Goal: Task Accomplishment & Management: Manage account settings

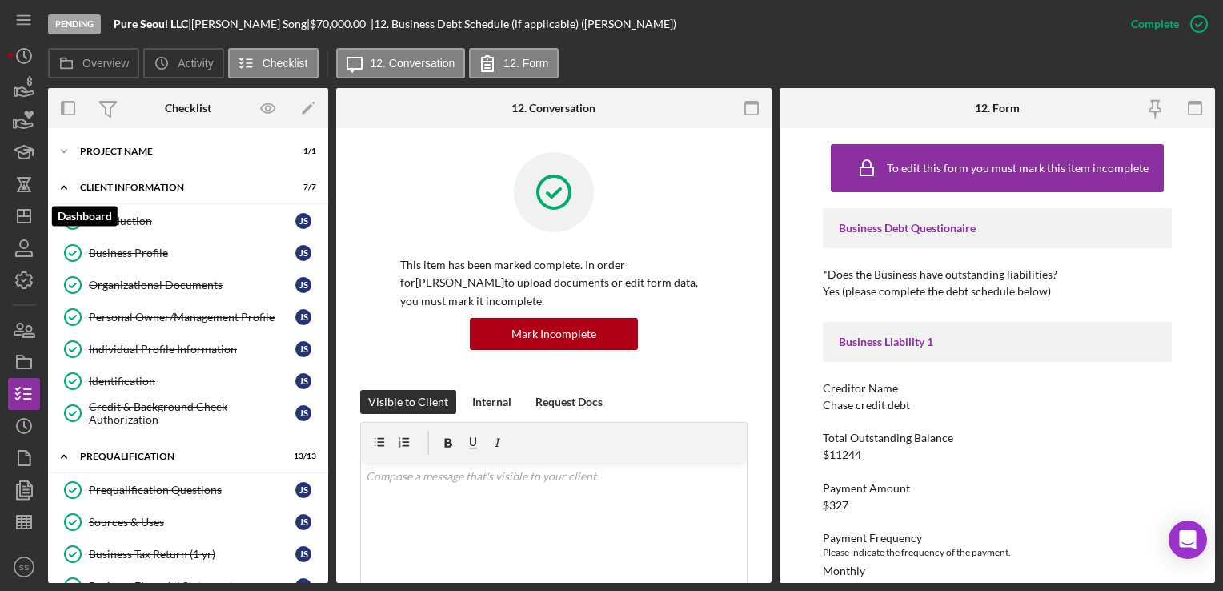
scroll to position [146, 0]
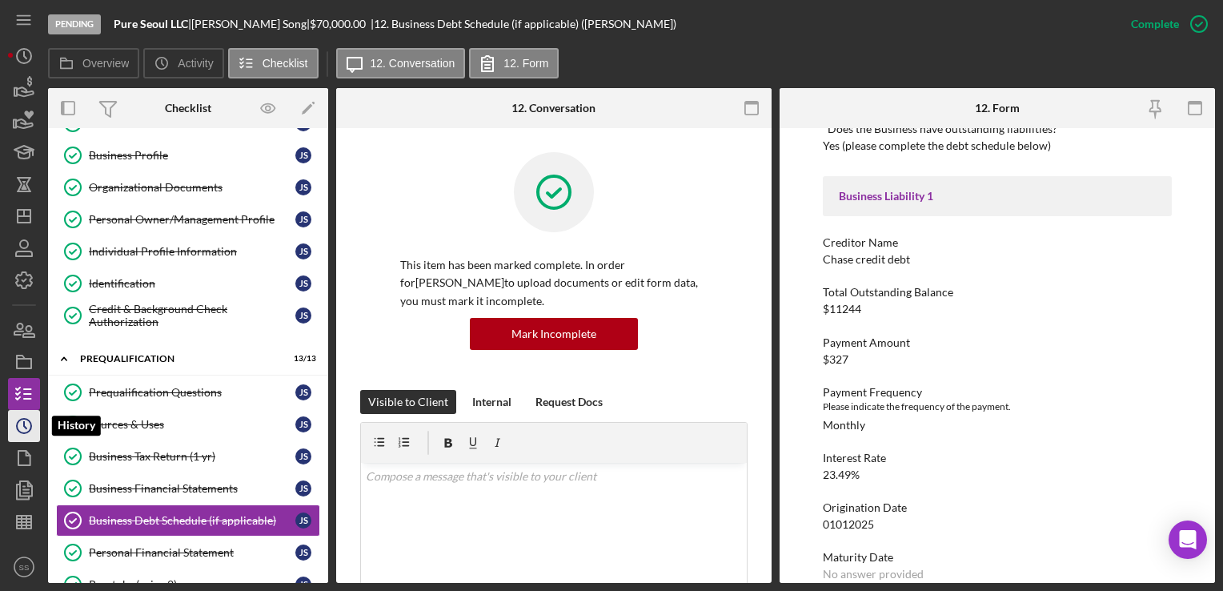
click at [26, 433] on circle "button" at bounding box center [24, 425] width 14 height 14
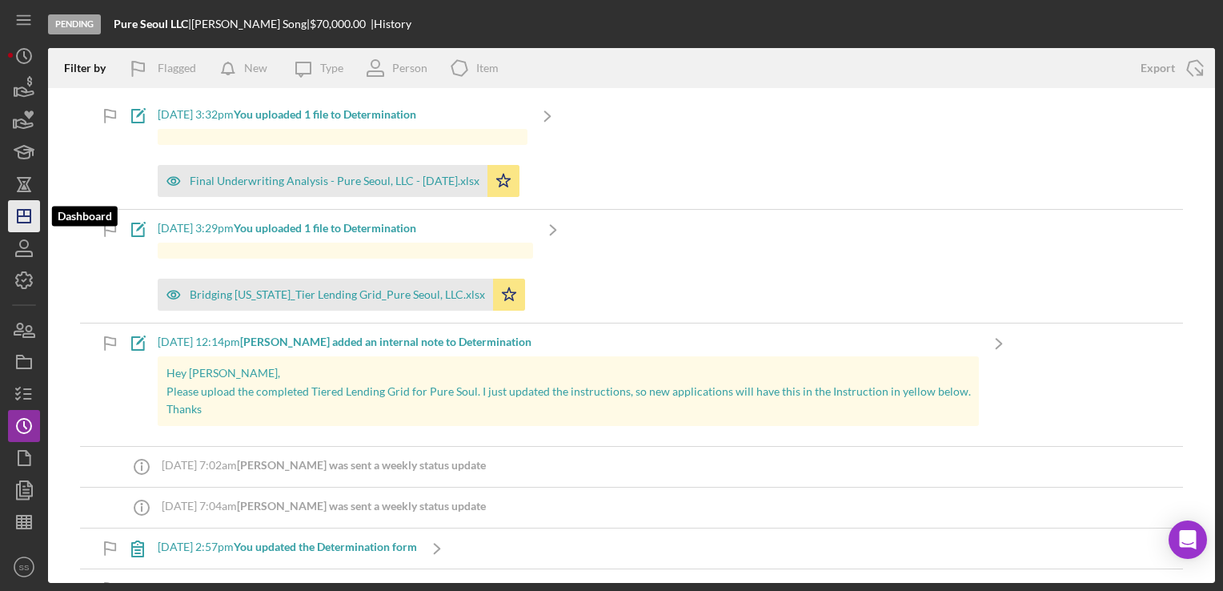
click at [34, 222] on icon "Icon/Dashboard" at bounding box center [24, 216] width 40 height 40
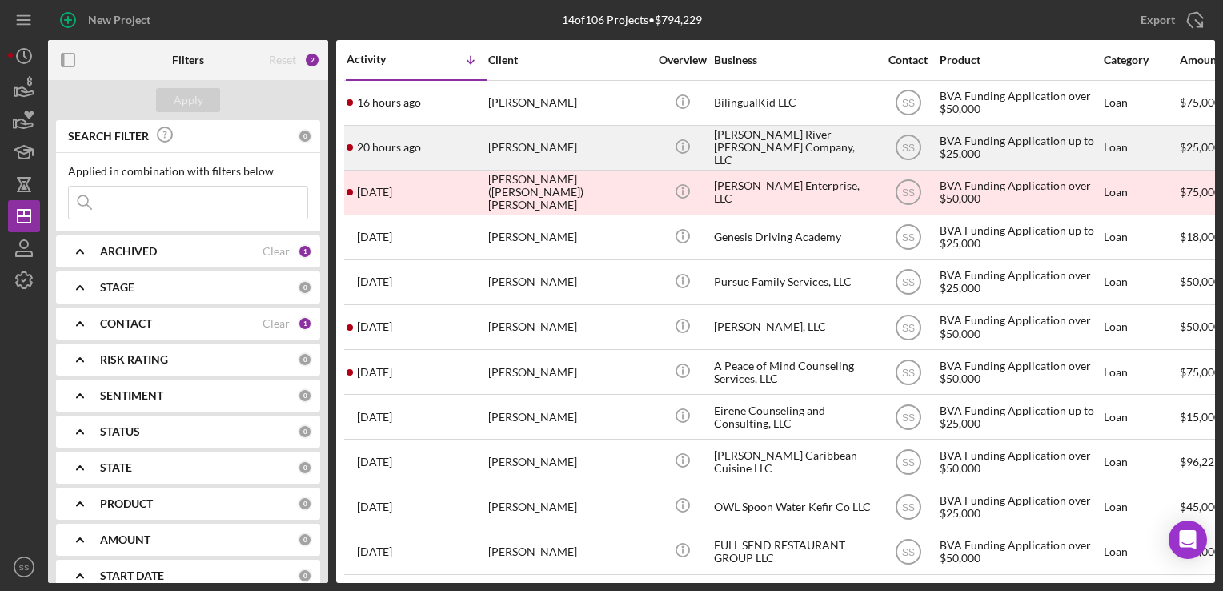
click at [555, 150] on div "[PERSON_NAME]" at bounding box center [568, 147] width 160 height 42
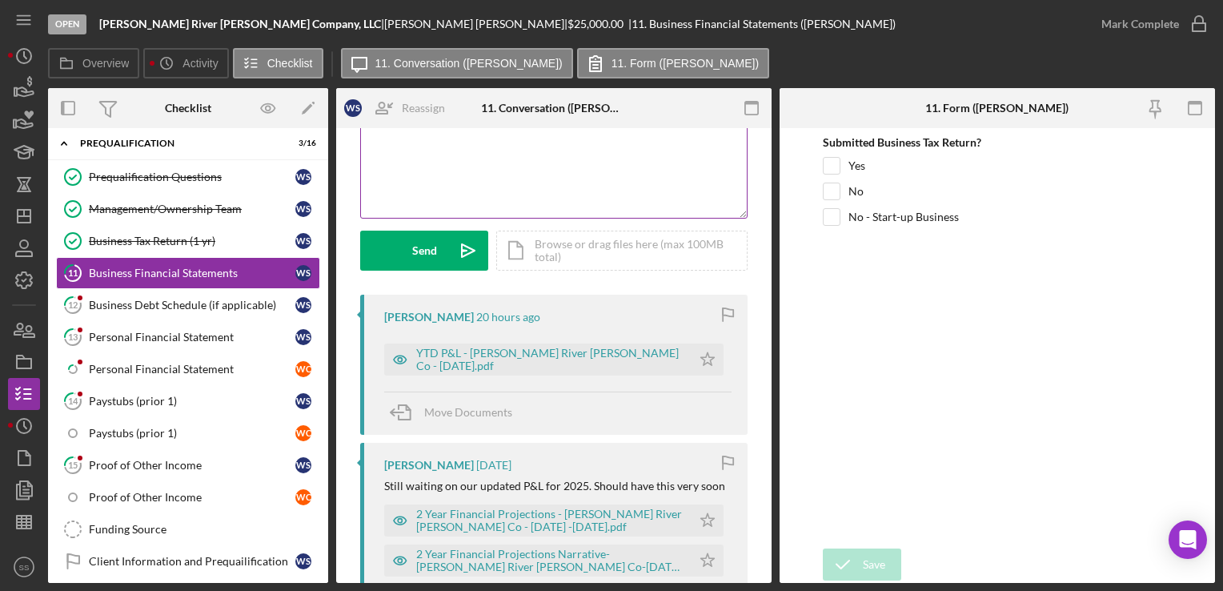
scroll to position [149, 0]
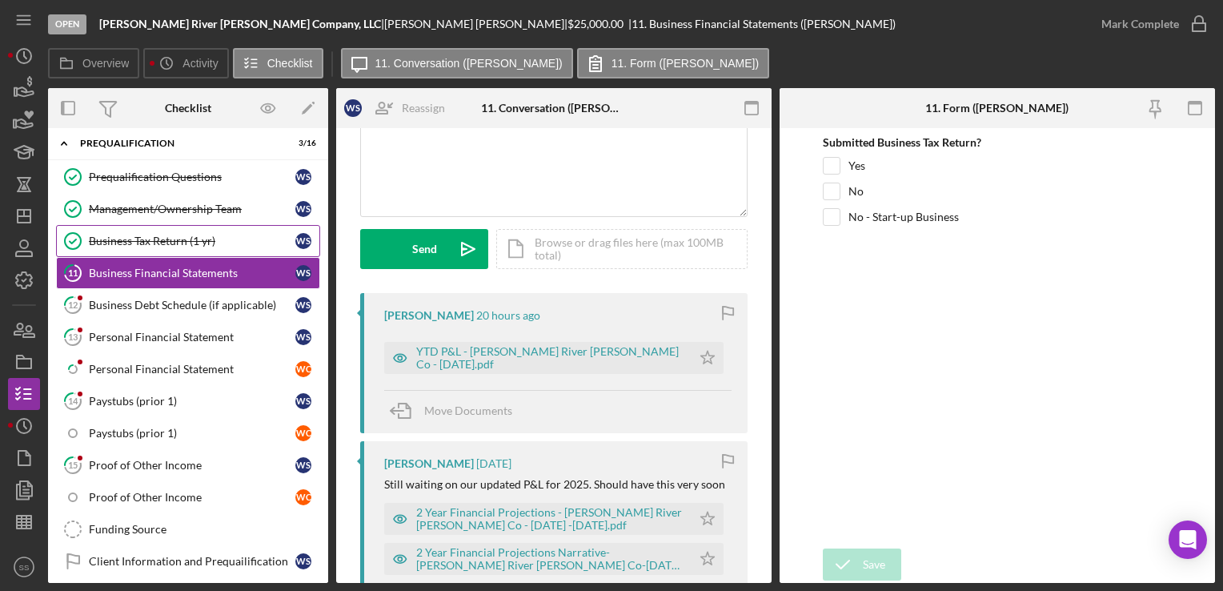
click at [84, 232] on icon "Business Tax Return (1 yr)" at bounding box center [73, 241] width 40 height 40
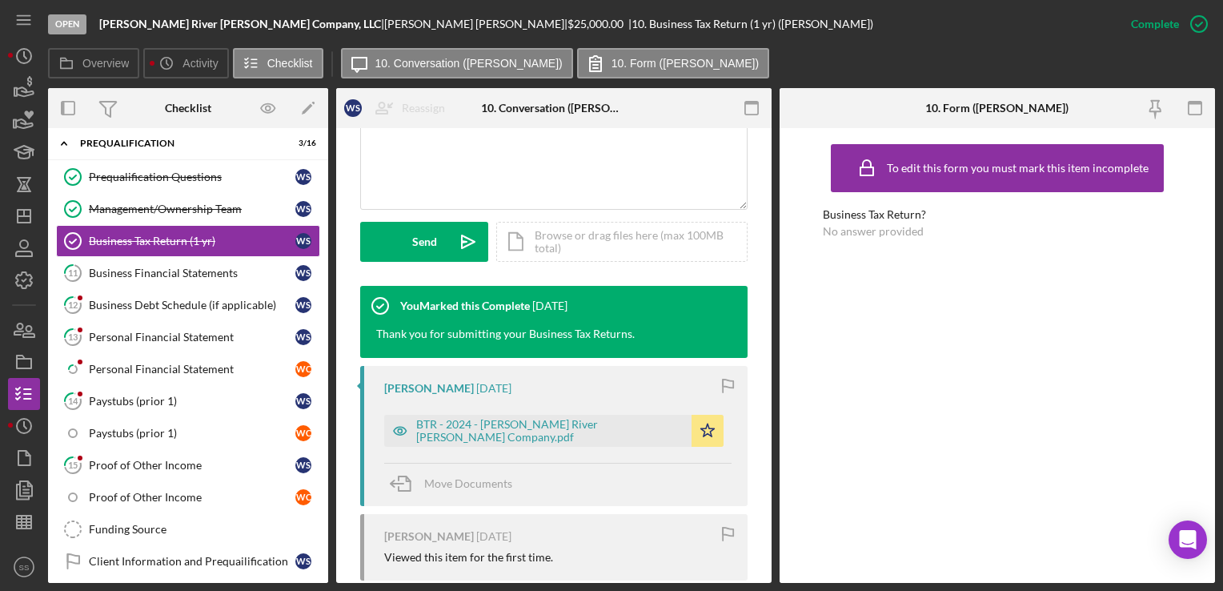
scroll to position [399, 0]
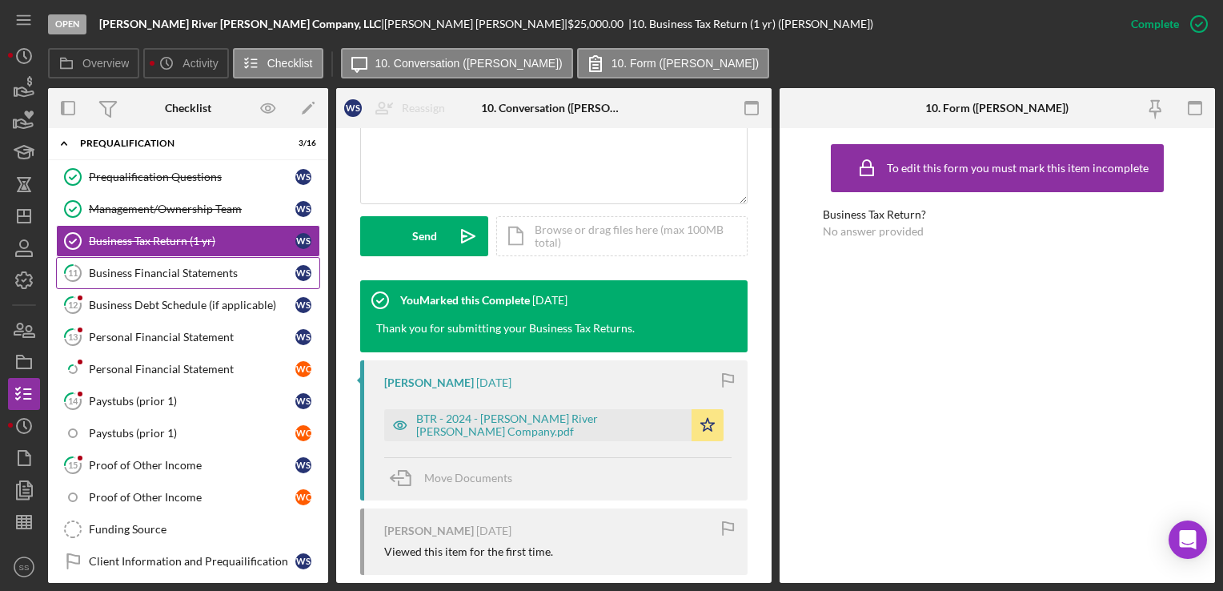
click at [97, 270] on div "Business Financial Statements" at bounding box center [192, 272] width 206 height 13
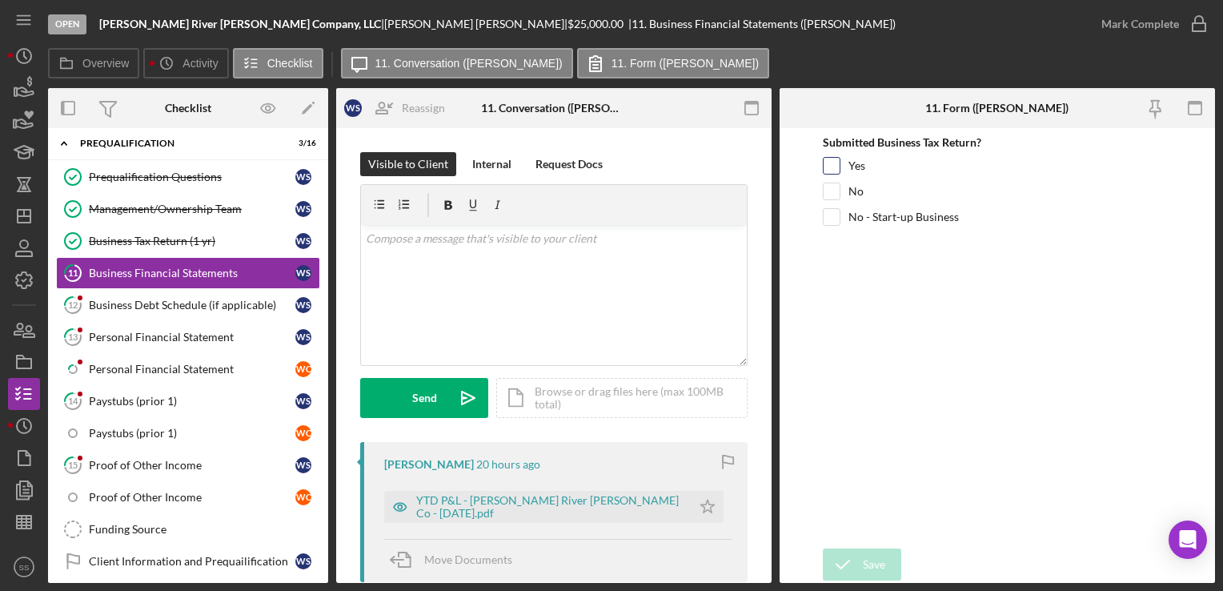
click at [826, 159] on input "Yes" at bounding box center [831, 166] width 16 height 16
checkbox input "true"
click at [866, 556] on div "Save" at bounding box center [874, 564] width 22 height 32
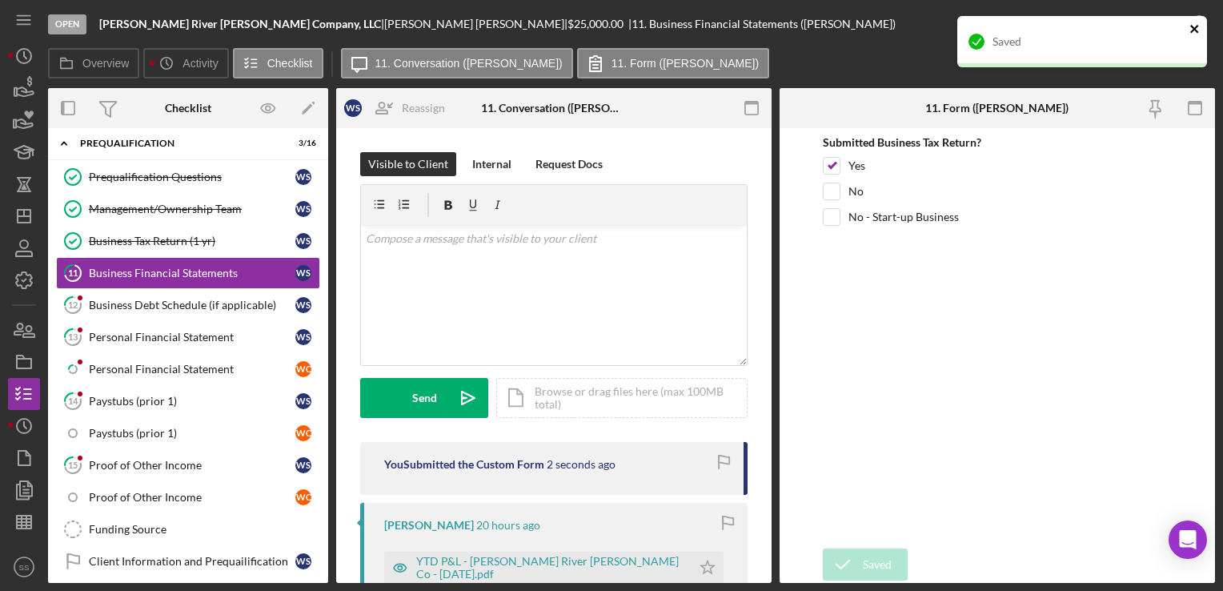
click at [1194, 22] on icon "close" at bounding box center [1194, 28] width 11 height 13
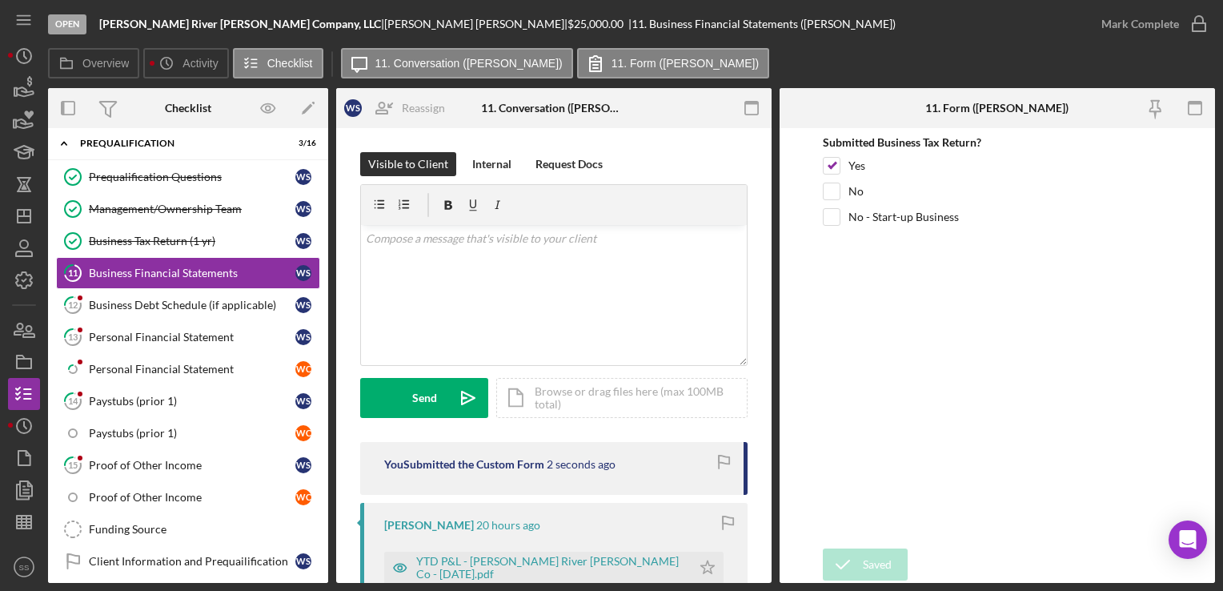
click at [1194, 19] on div "Saved" at bounding box center [1082, 16] width 256 height 6
click at [1195, 22] on icon "button" at bounding box center [1199, 19] width 8 height 6
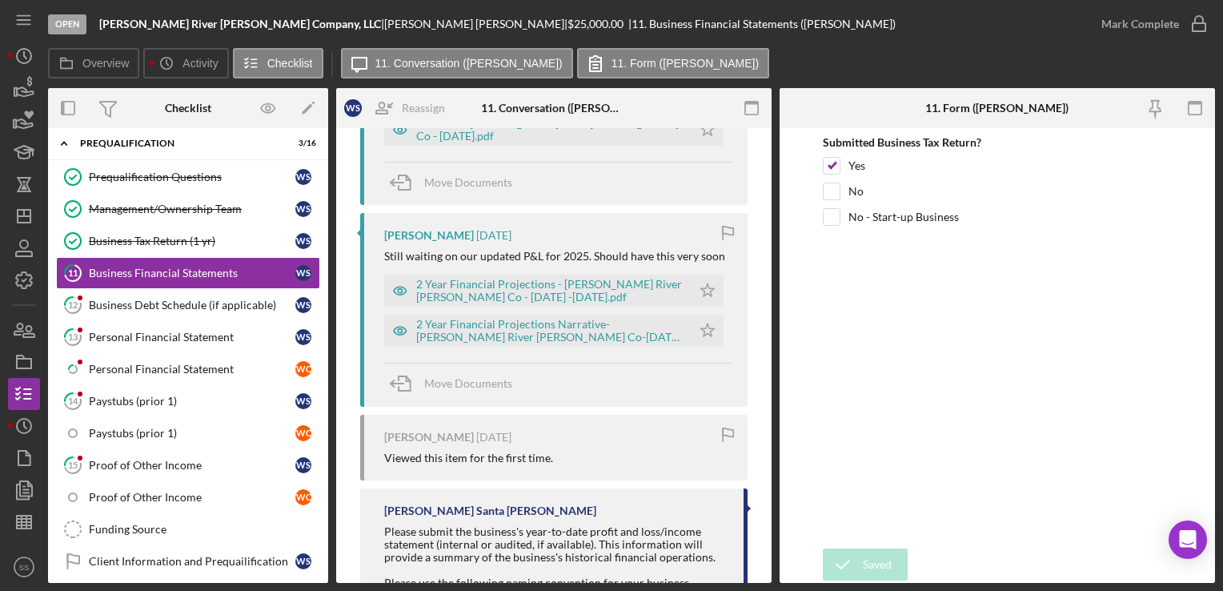
scroll to position [437, 0]
click at [696, 320] on icon "Icon/Star" at bounding box center [707, 331] width 32 height 32
click at [698, 296] on icon "Icon/Star" at bounding box center [707, 291] width 32 height 32
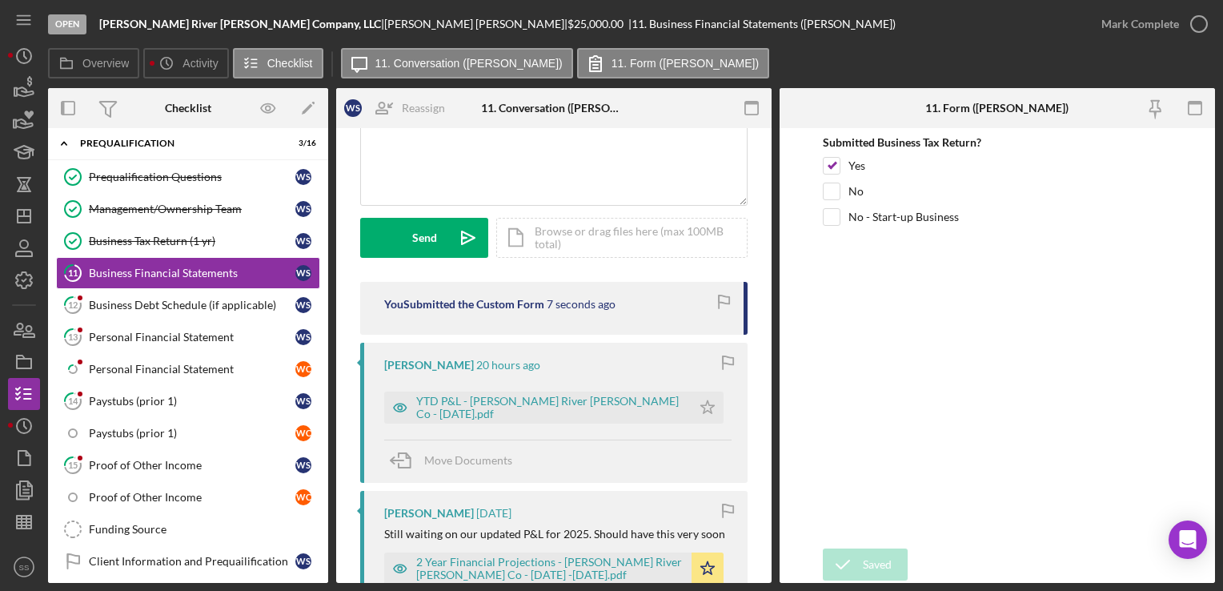
scroll to position [160, 0]
click at [691, 414] on icon "Icon/Star" at bounding box center [707, 407] width 32 height 32
click at [1175, 18] on div "Mark Complete" at bounding box center [1140, 24] width 78 height 32
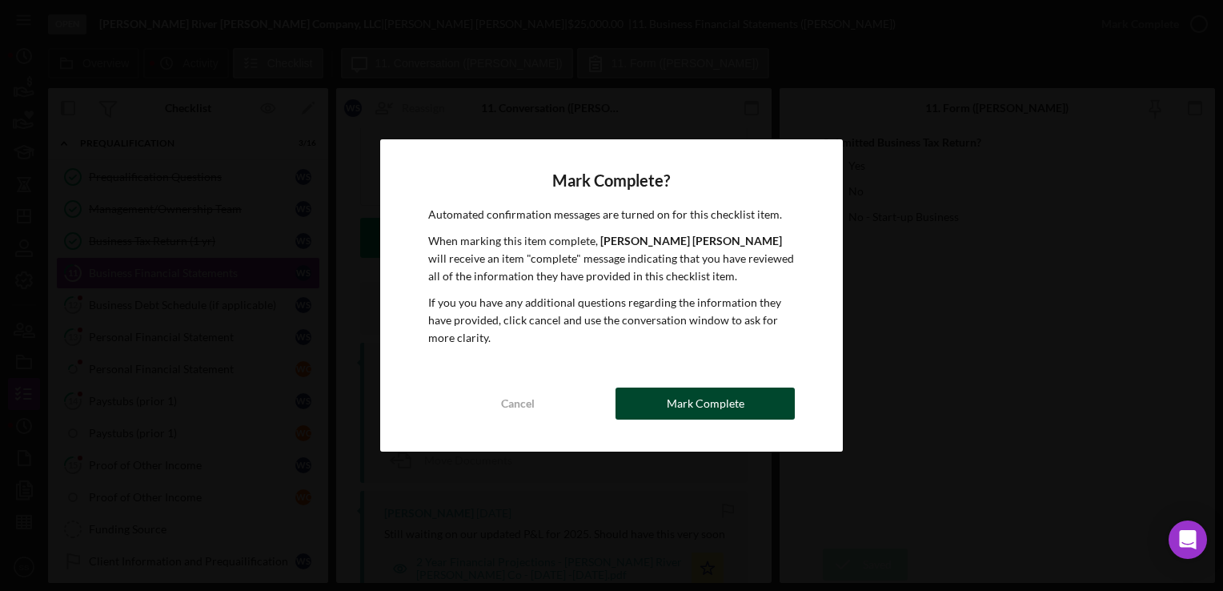
click at [708, 401] on div "Mark Complete" at bounding box center [706, 403] width 78 height 32
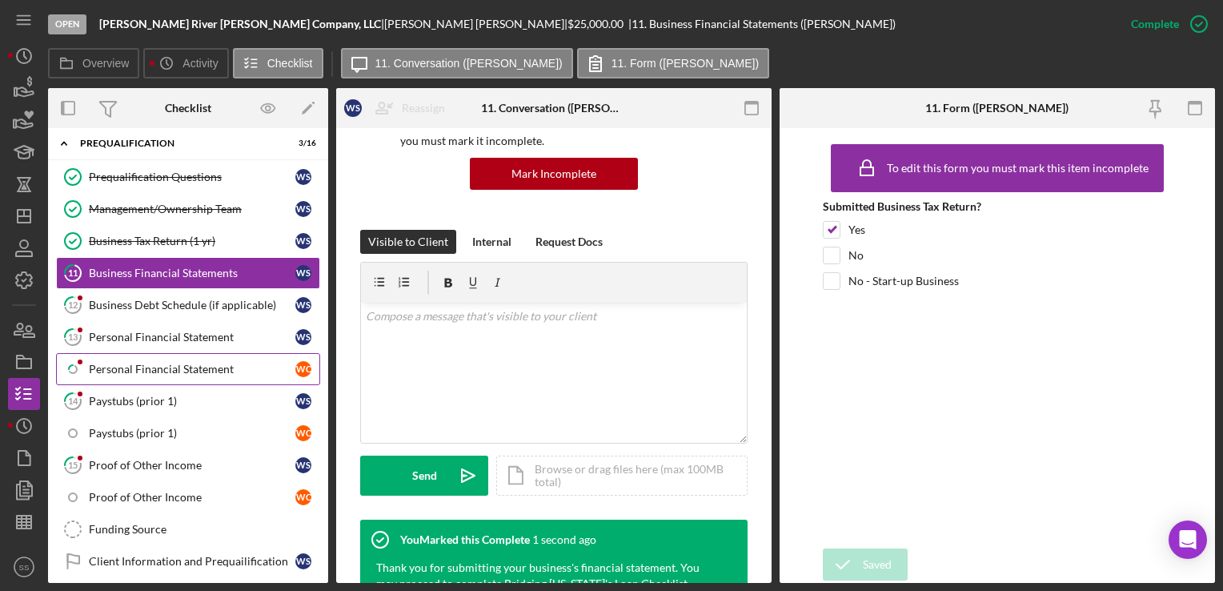
scroll to position [398, 0]
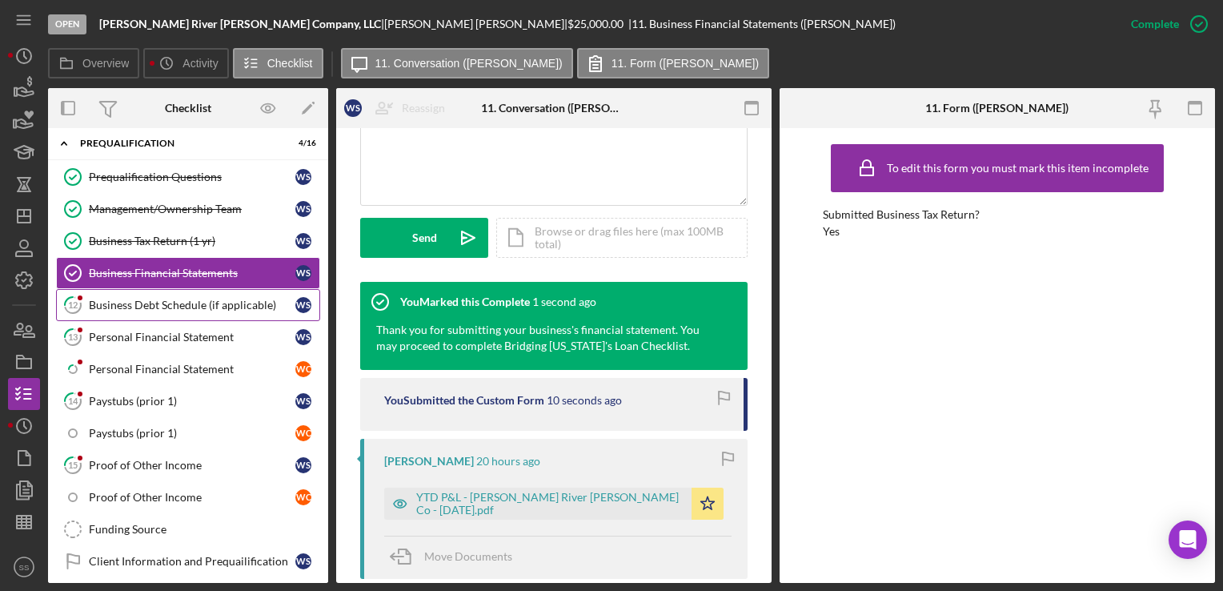
click at [134, 309] on link "12 Business Debt Schedule (if applicable) W S" at bounding box center [188, 305] width 264 height 32
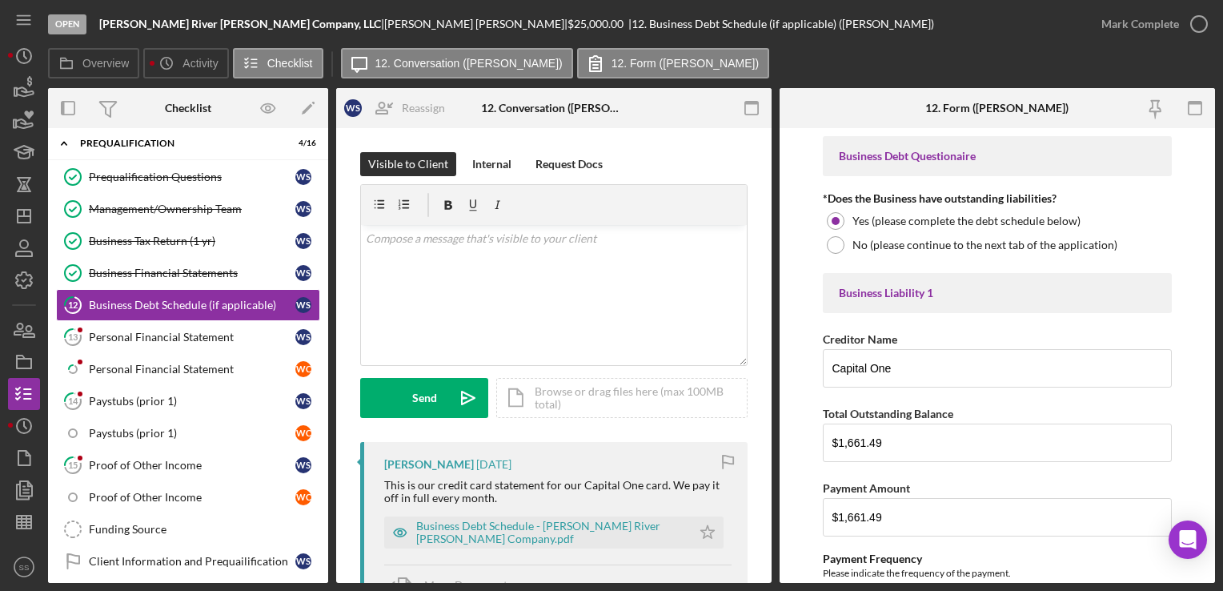
scroll to position [271, 0]
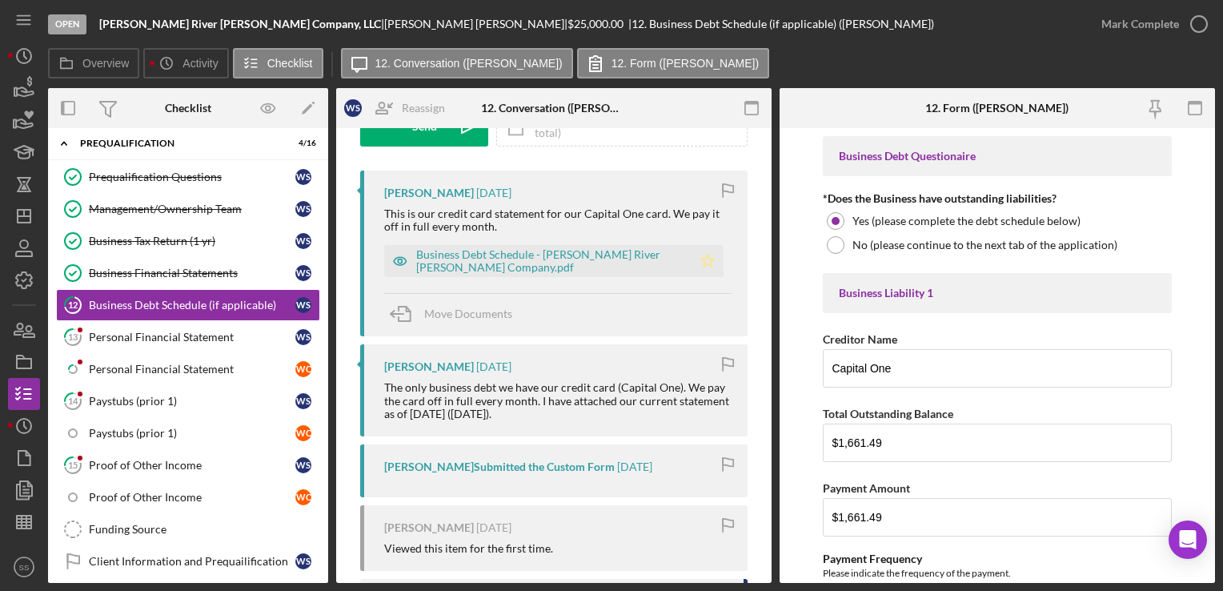
click at [705, 269] on icon "Icon/Star" at bounding box center [707, 261] width 32 height 32
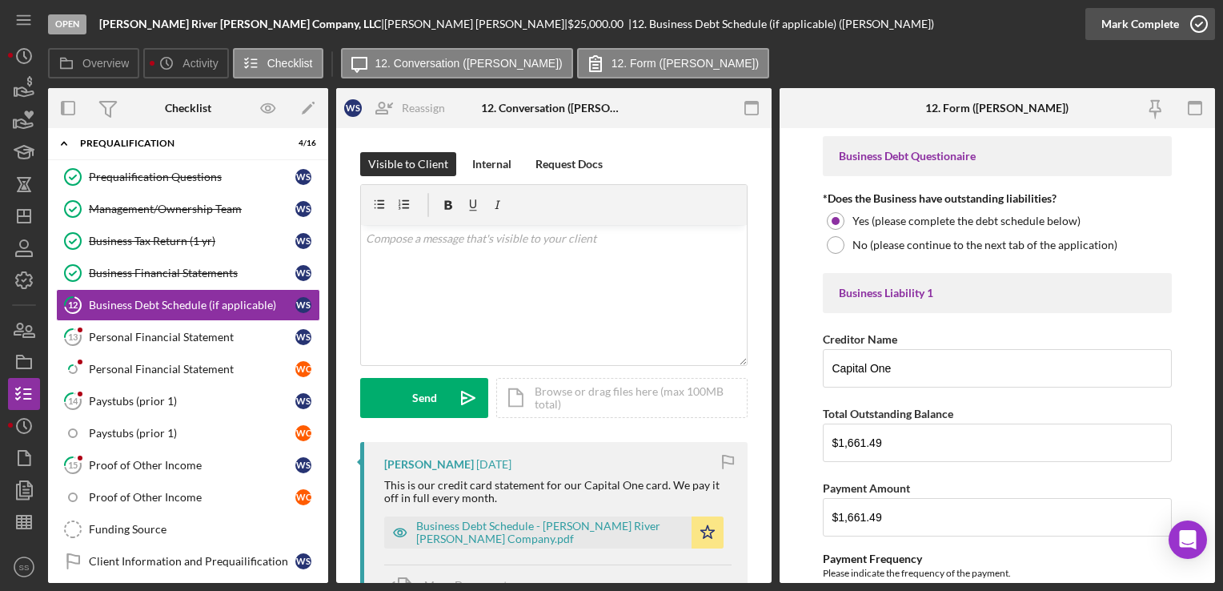
click at [1149, 14] on div "Mark Complete" at bounding box center [1140, 24] width 78 height 32
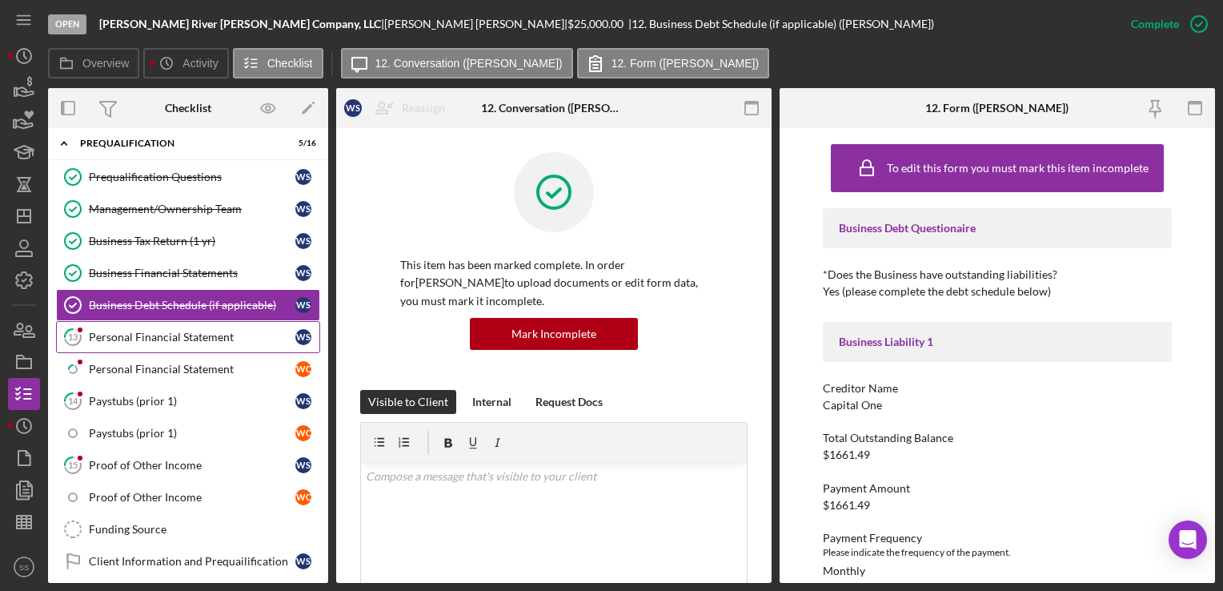
click at [234, 330] on div "Personal Financial Statement" at bounding box center [192, 336] width 206 height 13
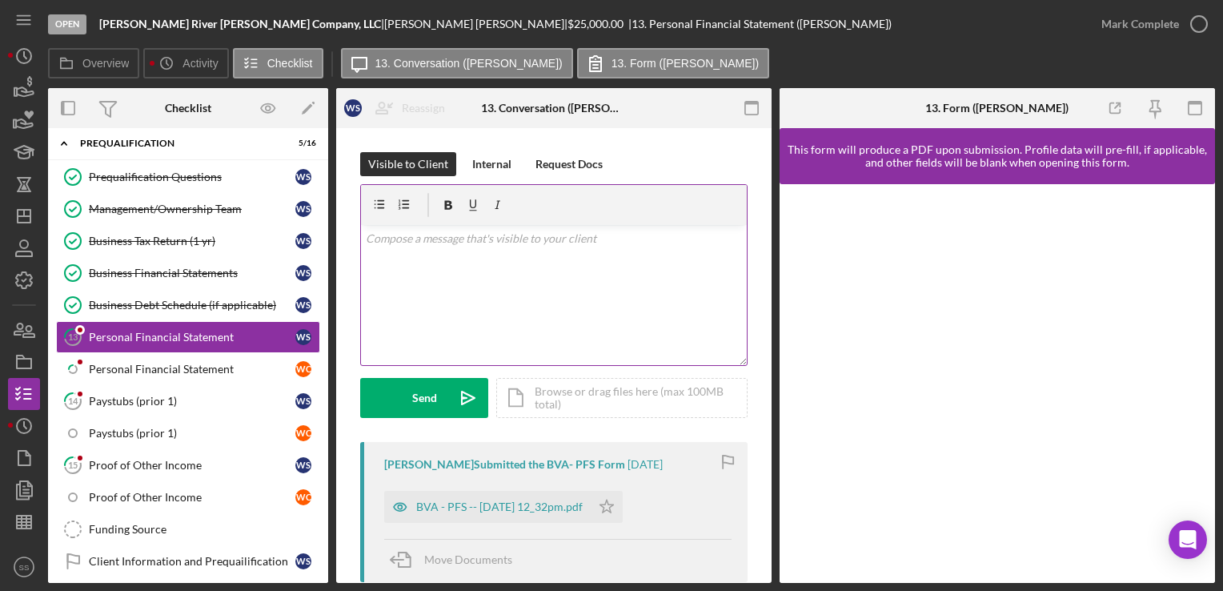
scroll to position [221, 0]
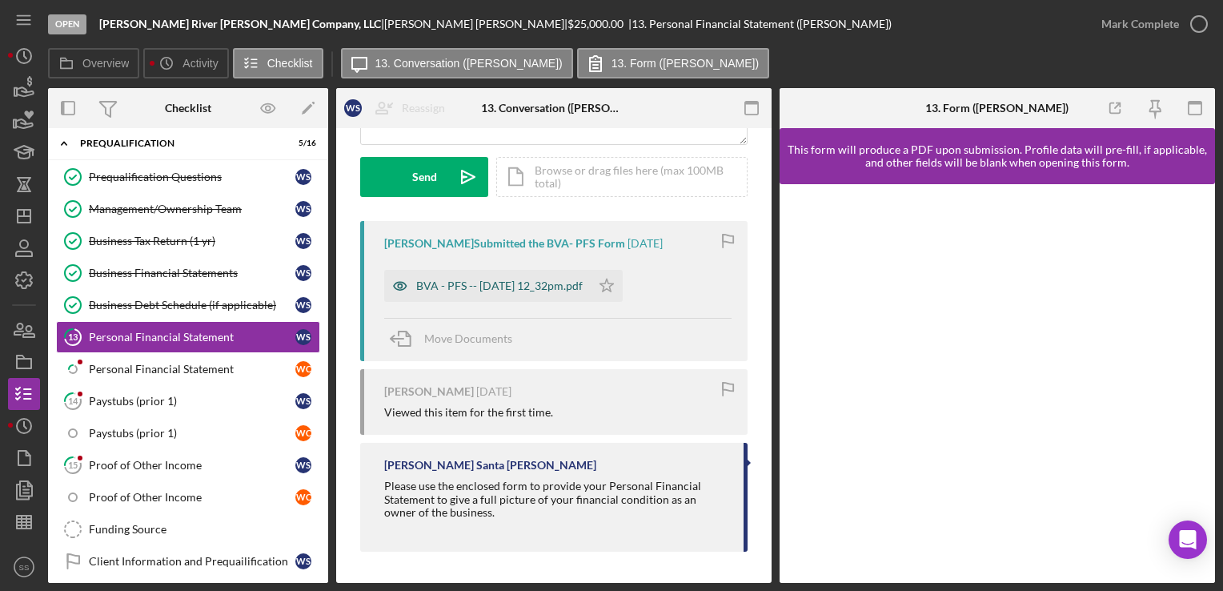
click at [515, 287] on div "BVA - PFS -- [DATE] 12_32pm.pdf" at bounding box center [499, 285] width 166 height 13
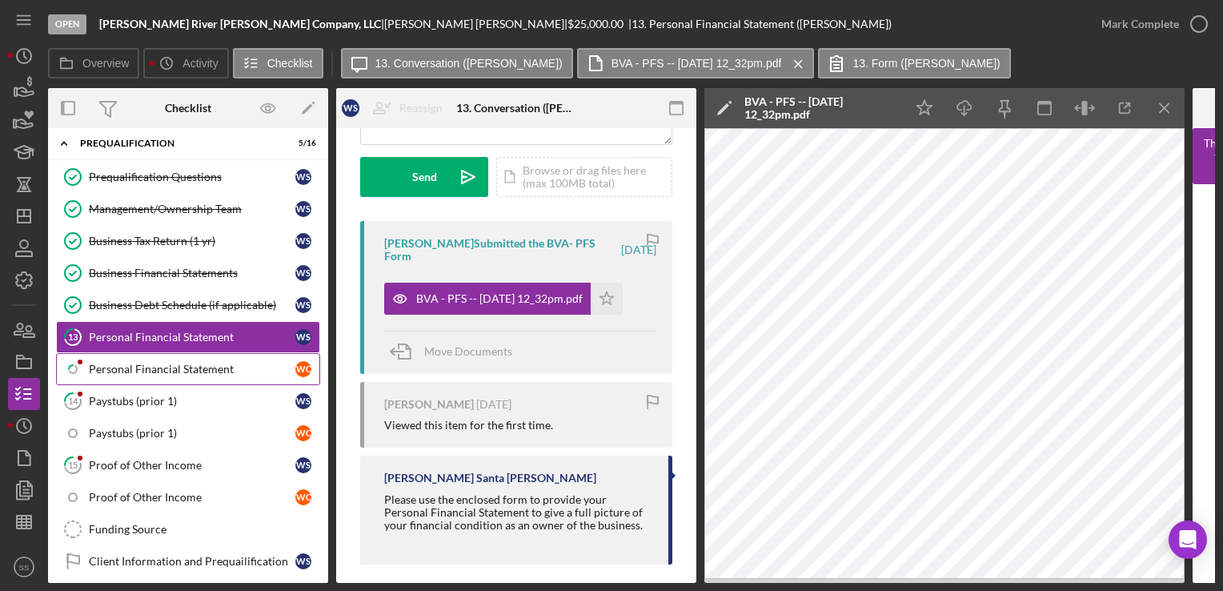
click at [166, 370] on div "Personal Financial Statement" at bounding box center [192, 368] width 206 height 13
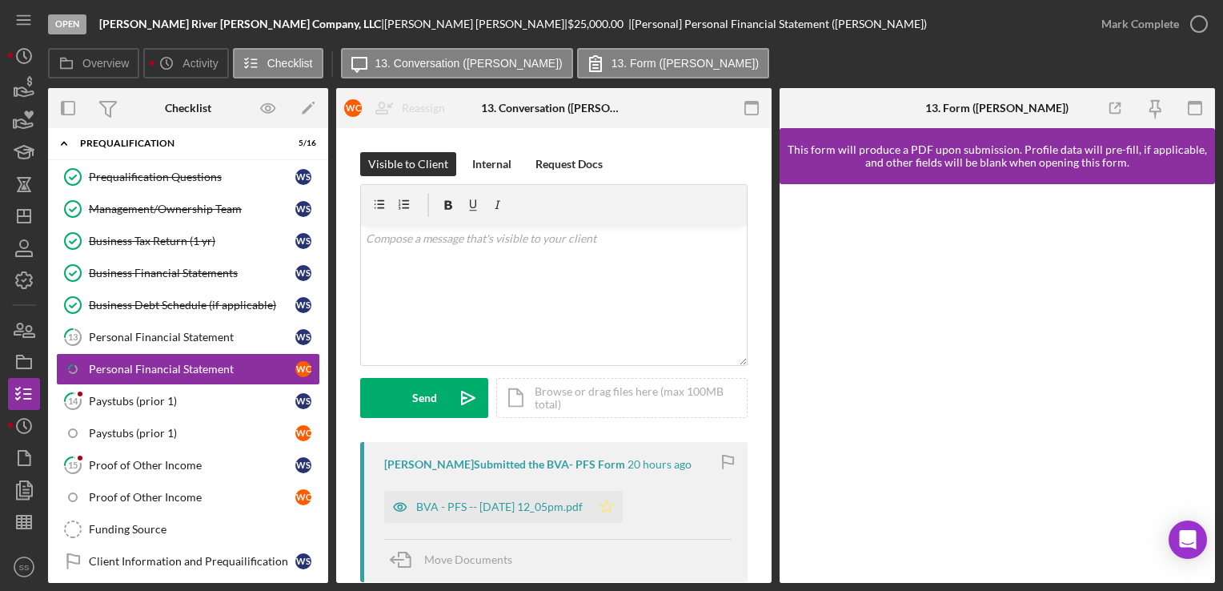
click at [614, 511] on polygon "button" at bounding box center [607, 505] width 14 height 13
click at [1179, 11] on icon "button" at bounding box center [1199, 24] width 40 height 40
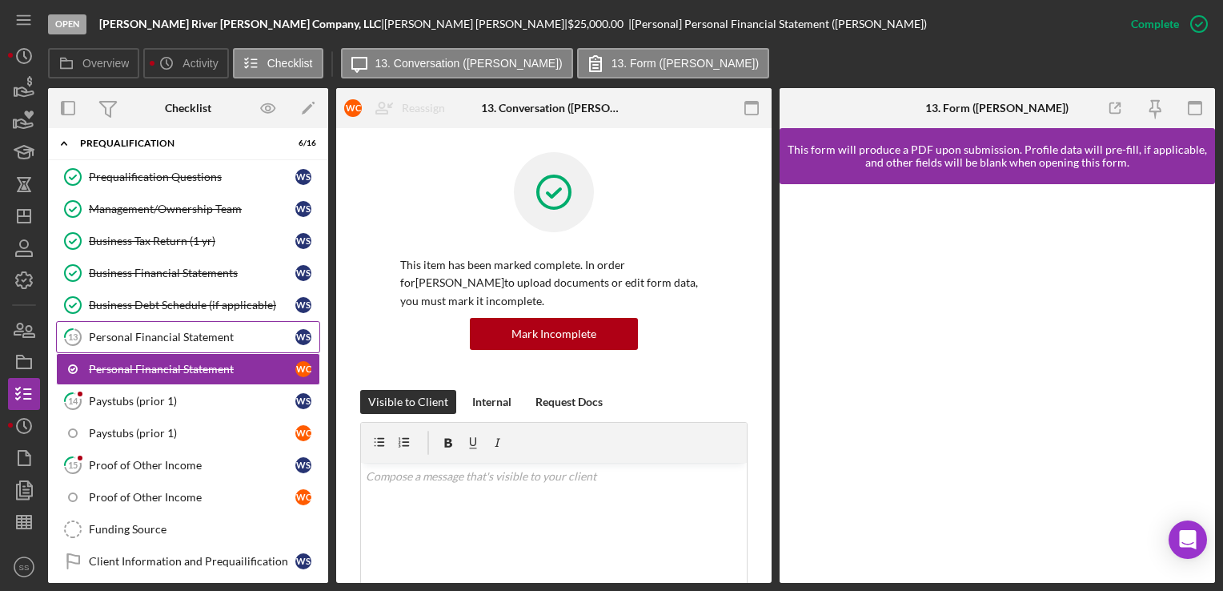
click at [187, 338] on div "Personal Financial Statement" at bounding box center [192, 336] width 206 height 13
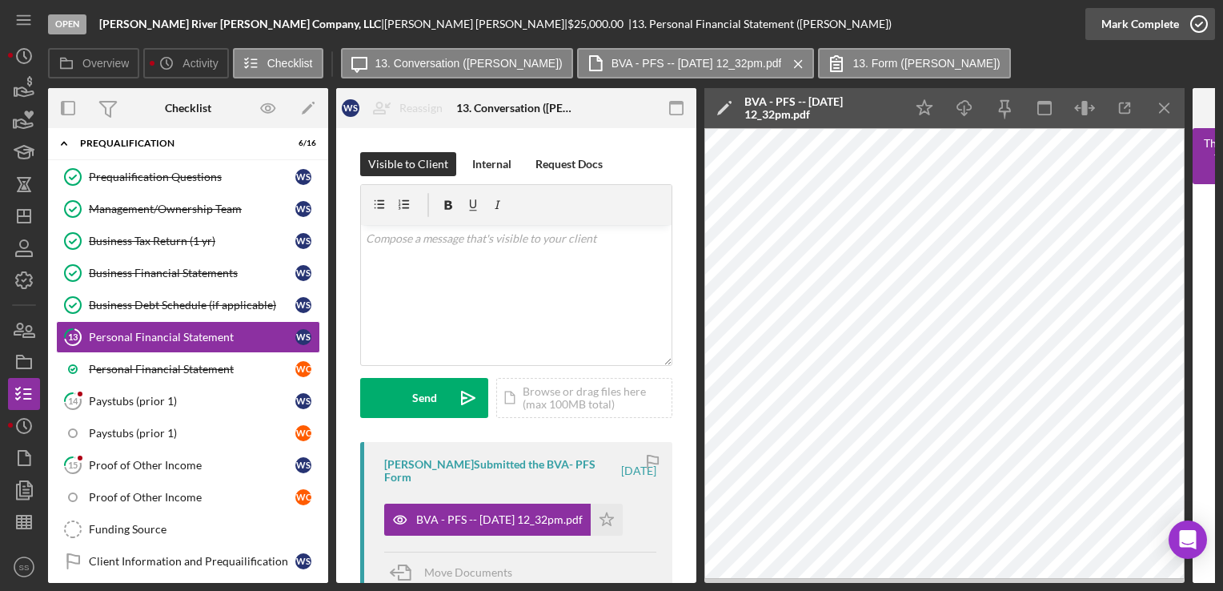
click at [1127, 14] on div "Mark Complete" at bounding box center [1140, 24] width 78 height 32
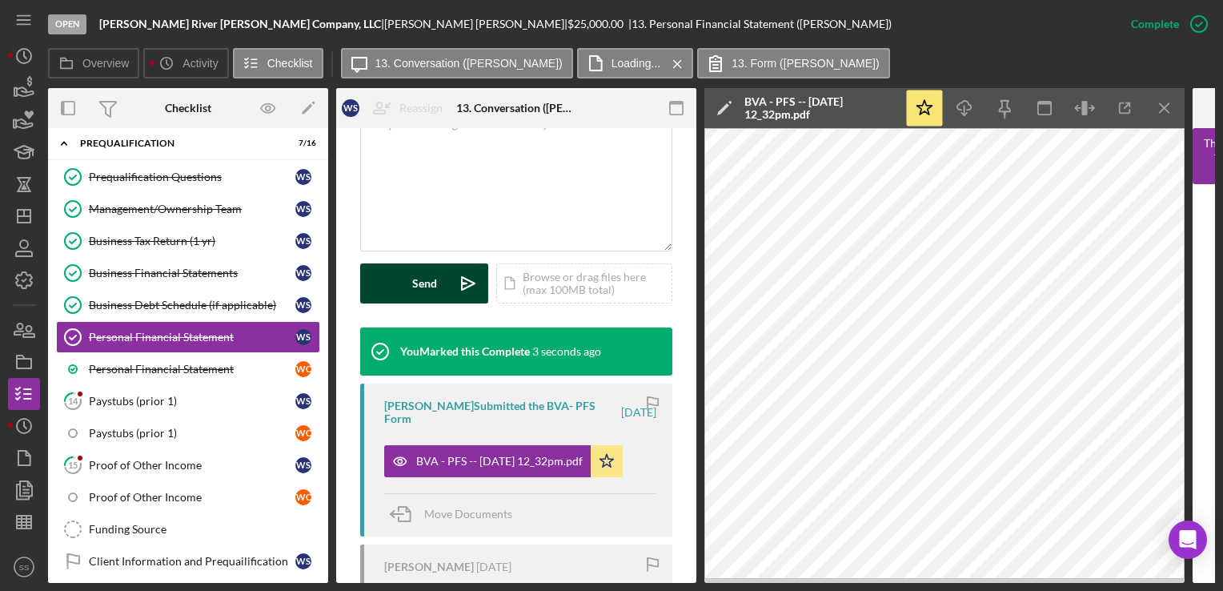
scroll to position [531, 0]
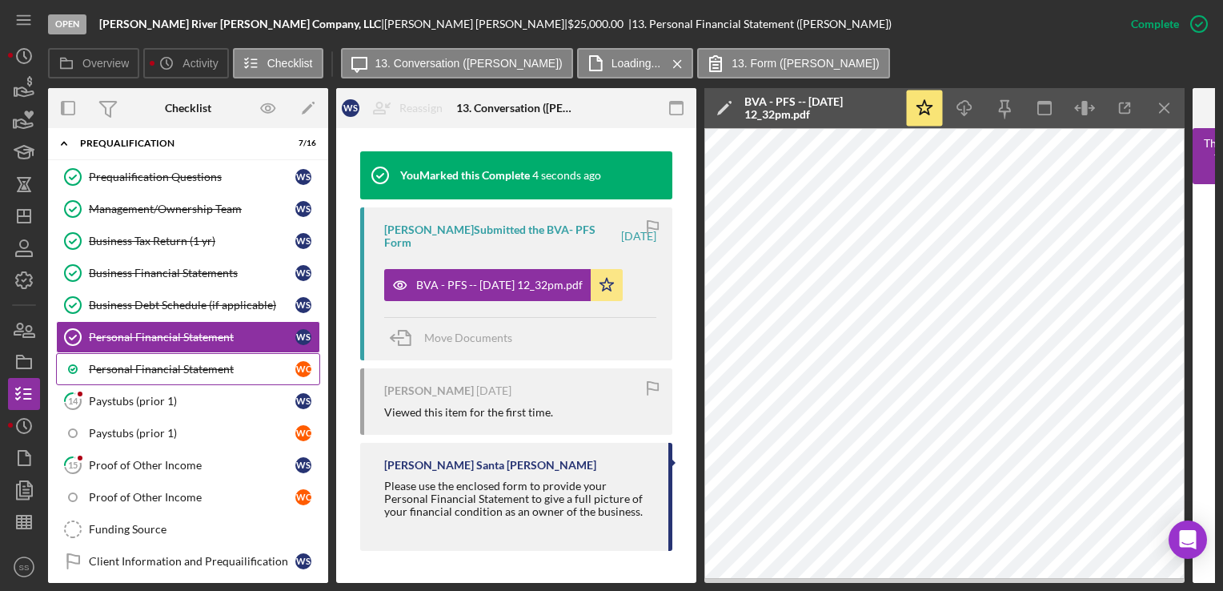
click at [109, 362] on div "Personal Financial Statement" at bounding box center [192, 368] width 206 height 13
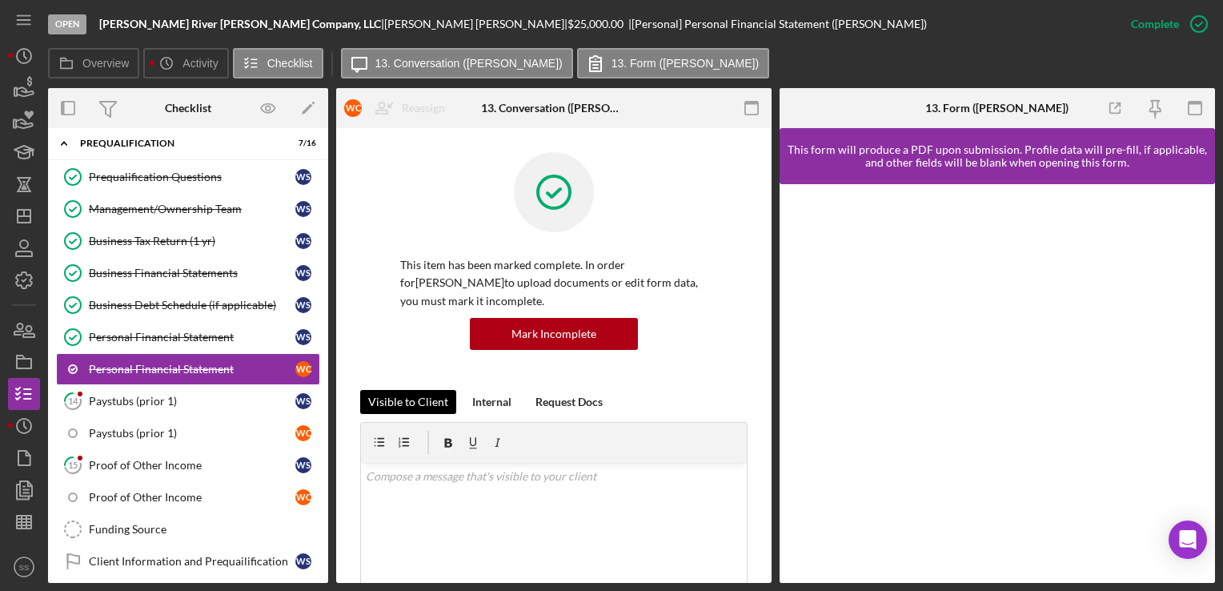
scroll to position [515, 0]
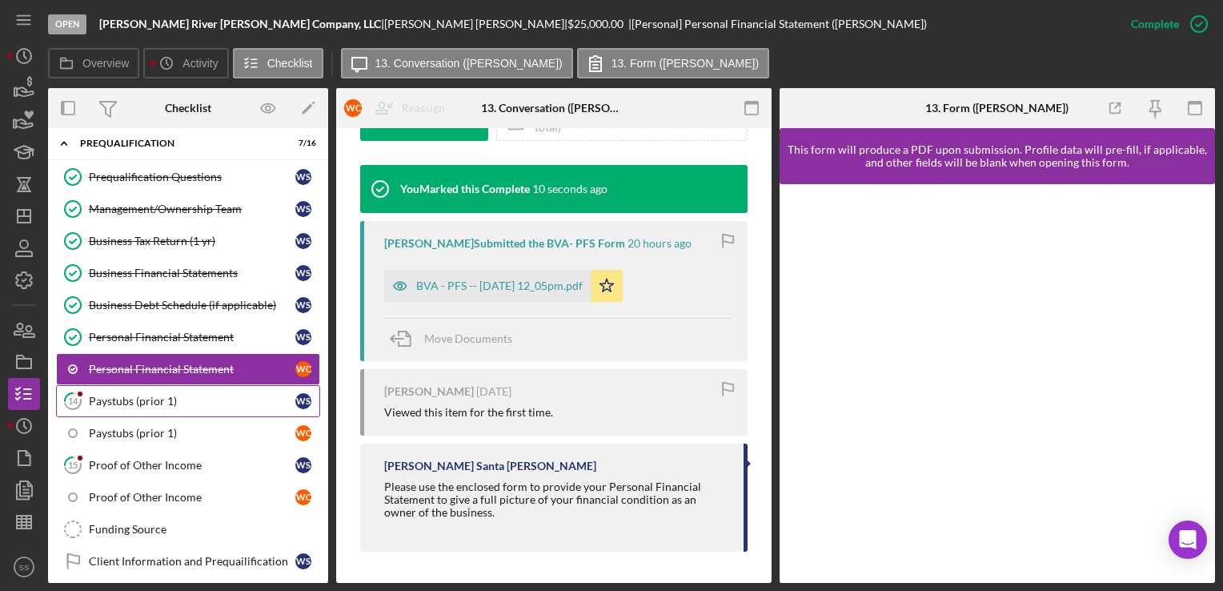
click at [217, 386] on link "14 Paystubs (prior 1) W S" at bounding box center [188, 401] width 264 height 32
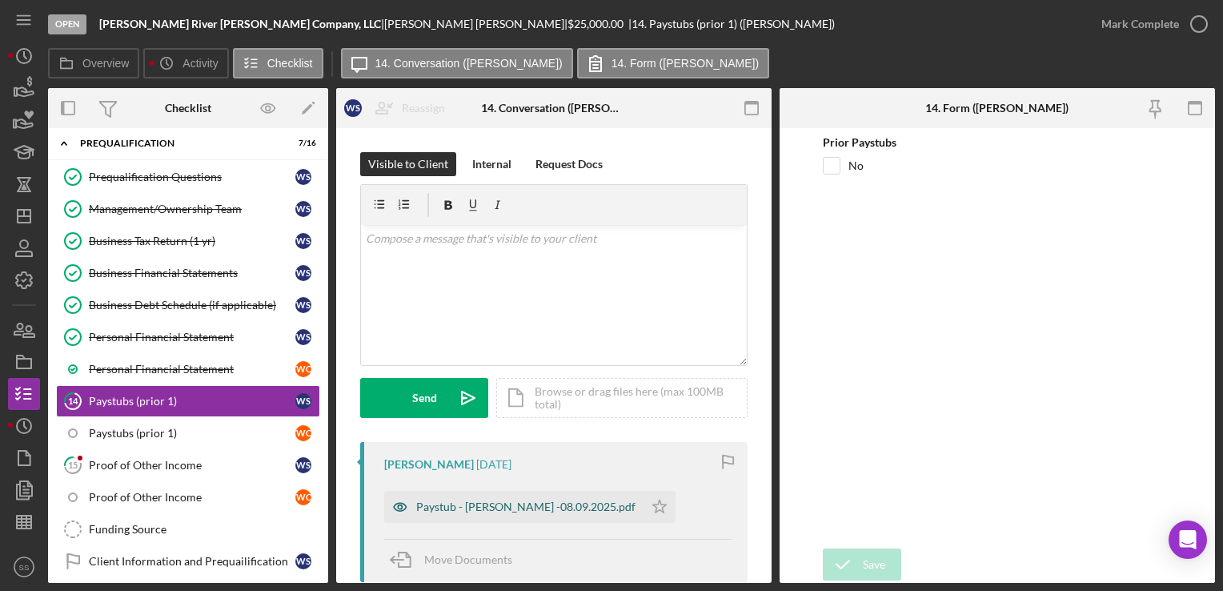
click at [557, 502] on div "Paystub - [PERSON_NAME] -08.09.2025.pdf" at bounding box center [525, 506] width 219 height 13
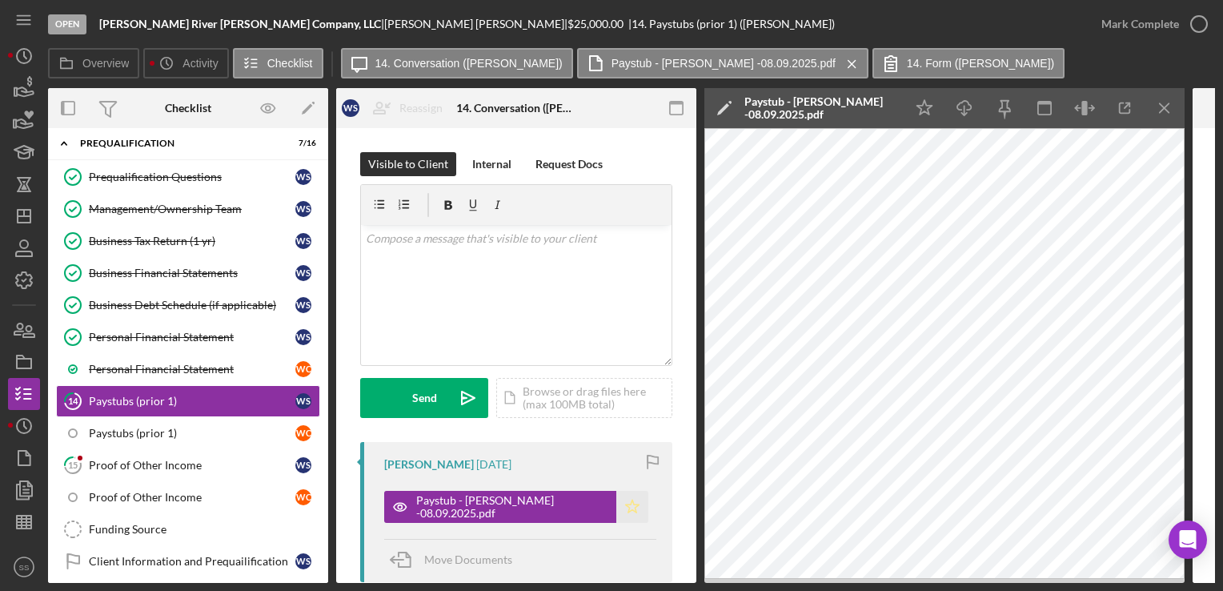
click at [643, 498] on icon "Icon/Star" at bounding box center [632, 507] width 32 height 32
click at [1181, 32] on icon "button" at bounding box center [1199, 24] width 40 height 40
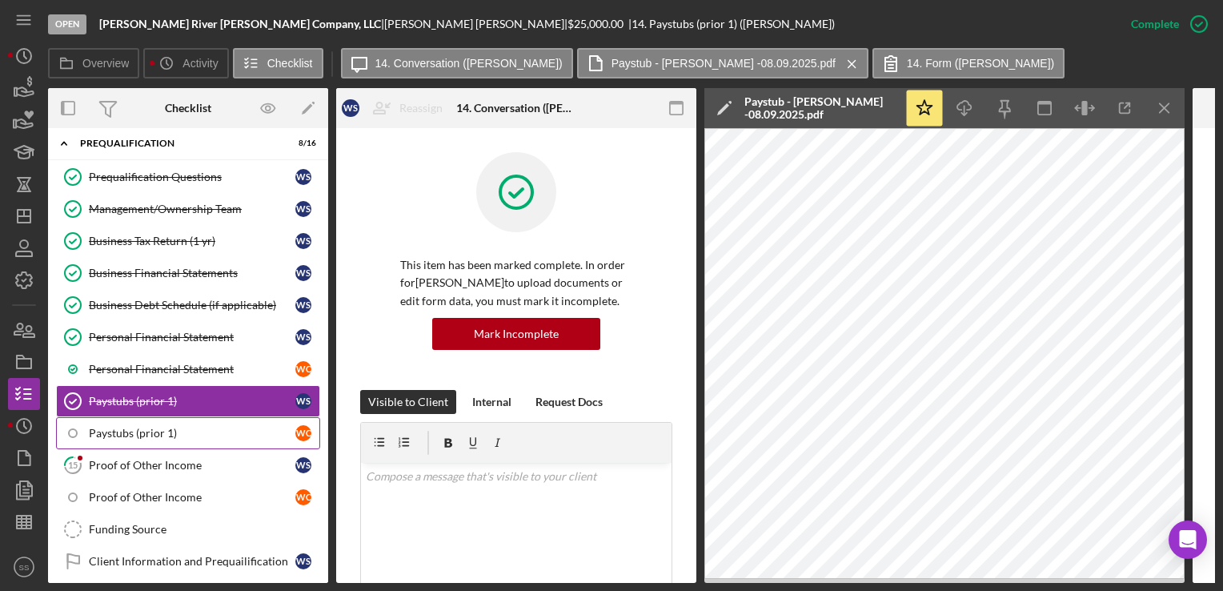
click at [170, 418] on link "Paystubs (prior 1) W C" at bounding box center [188, 433] width 264 height 32
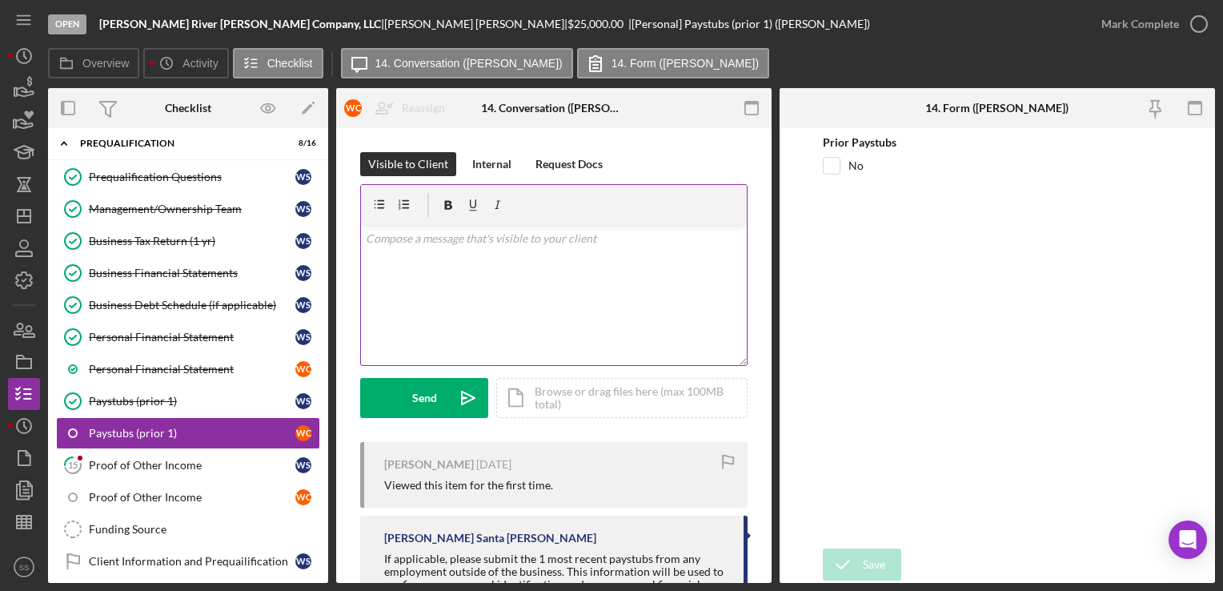
scroll to position [137, 0]
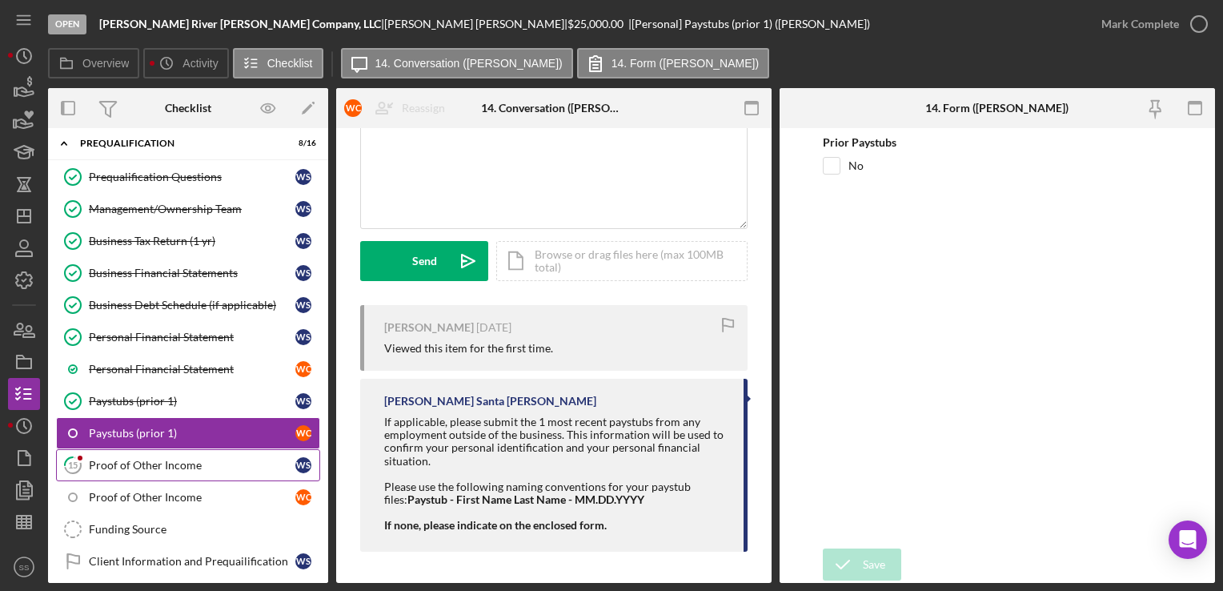
click at [105, 449] on link "15 Proof of Other Income W S" at bounding box center [188, 465] width 264 height 32
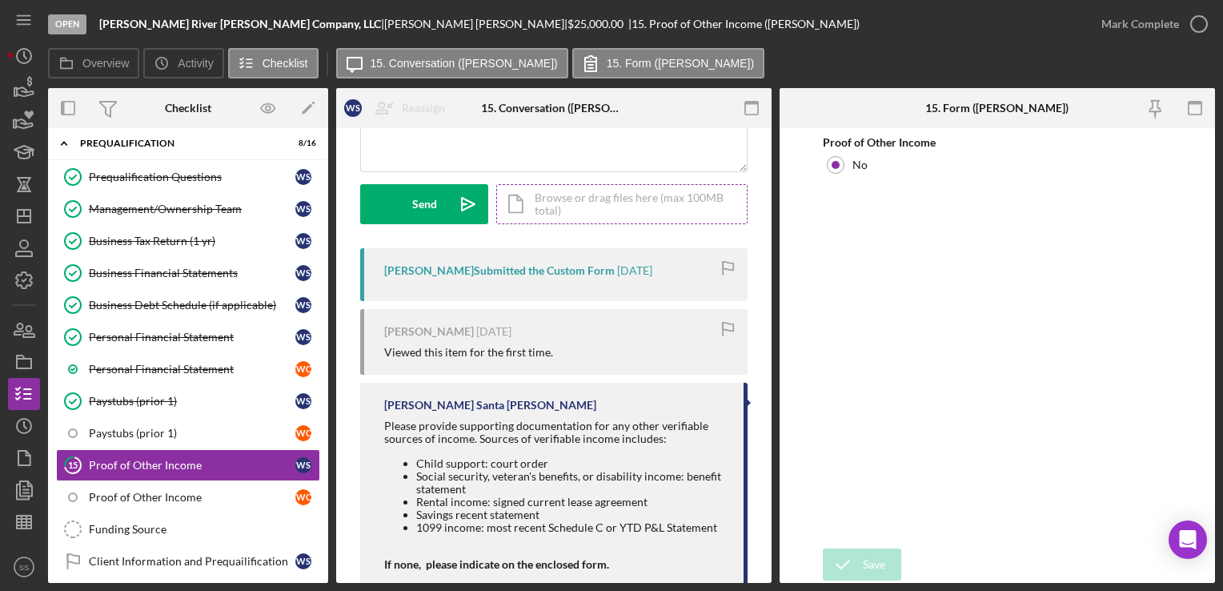
scroll to position [230, 0]
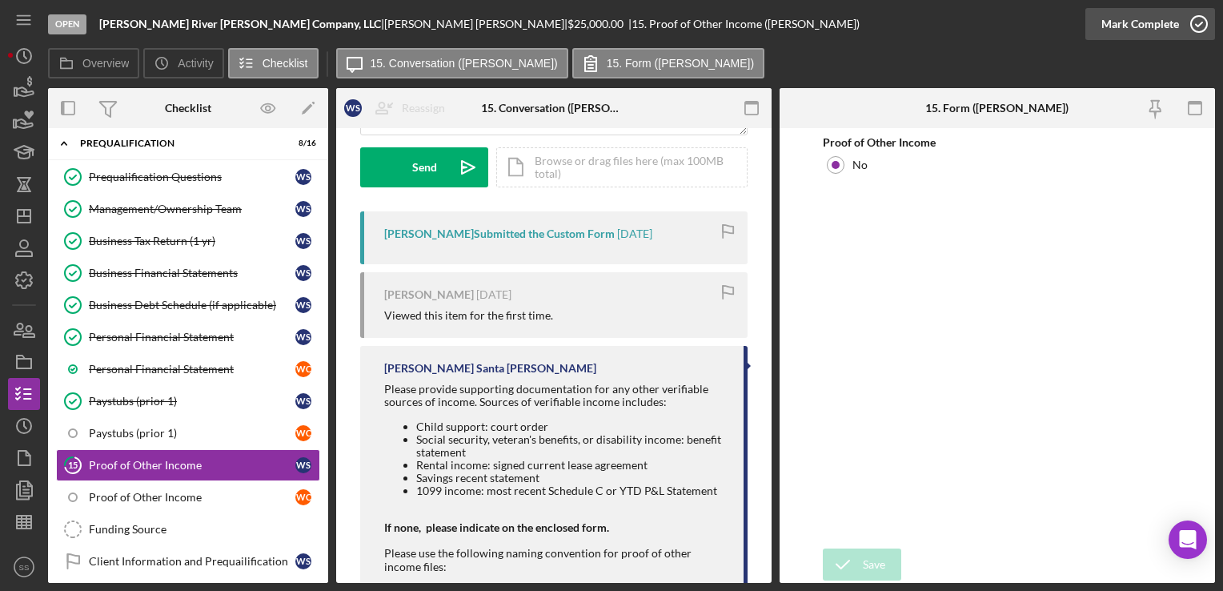
click at [1132, 22] on div "Mark Complete" at bounding box center [1140, 24] width 78 height 32
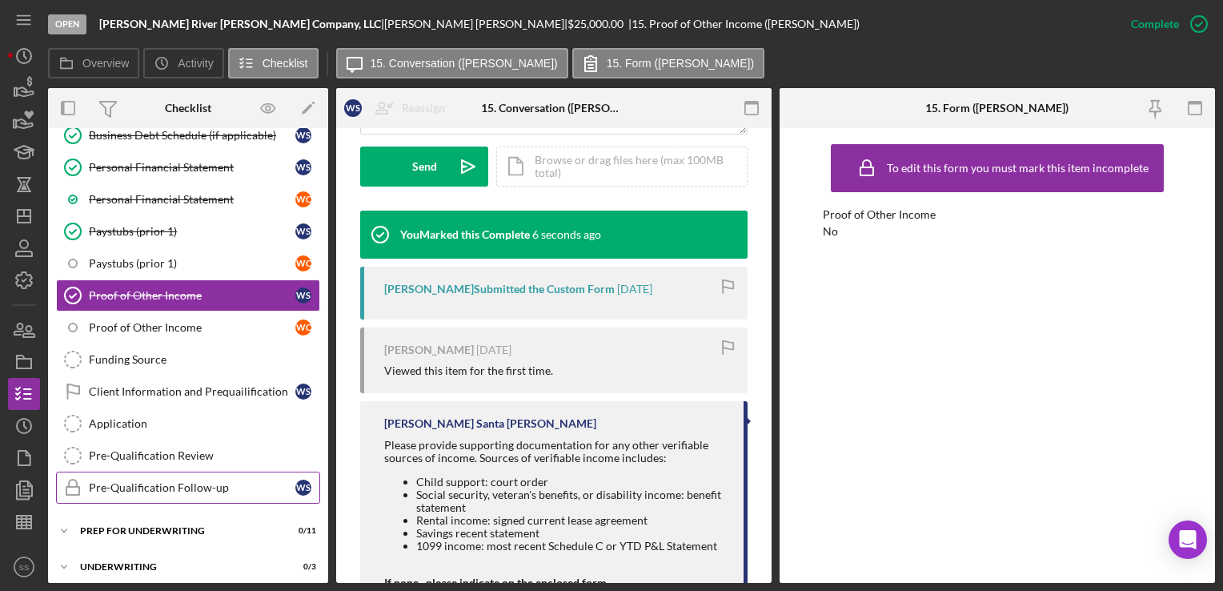
scroll to position [467, 0]
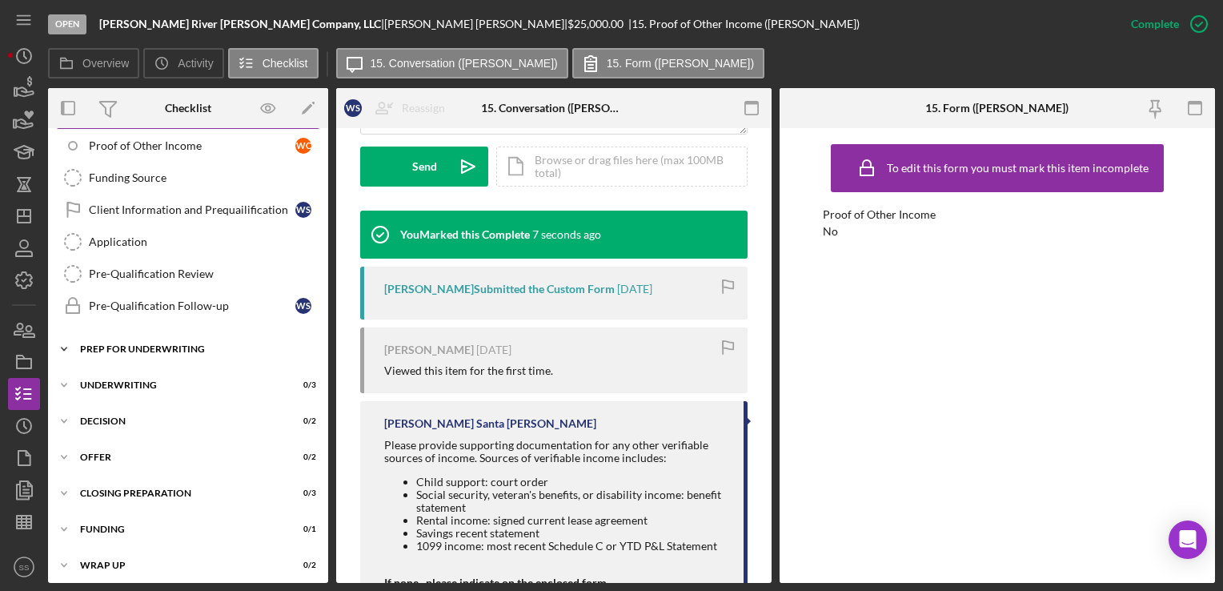
click at [157, 335] on div "Icon/Expander Prep for Underwriting 0 / 11" at bounding box center [188, 349] width 280 height 32
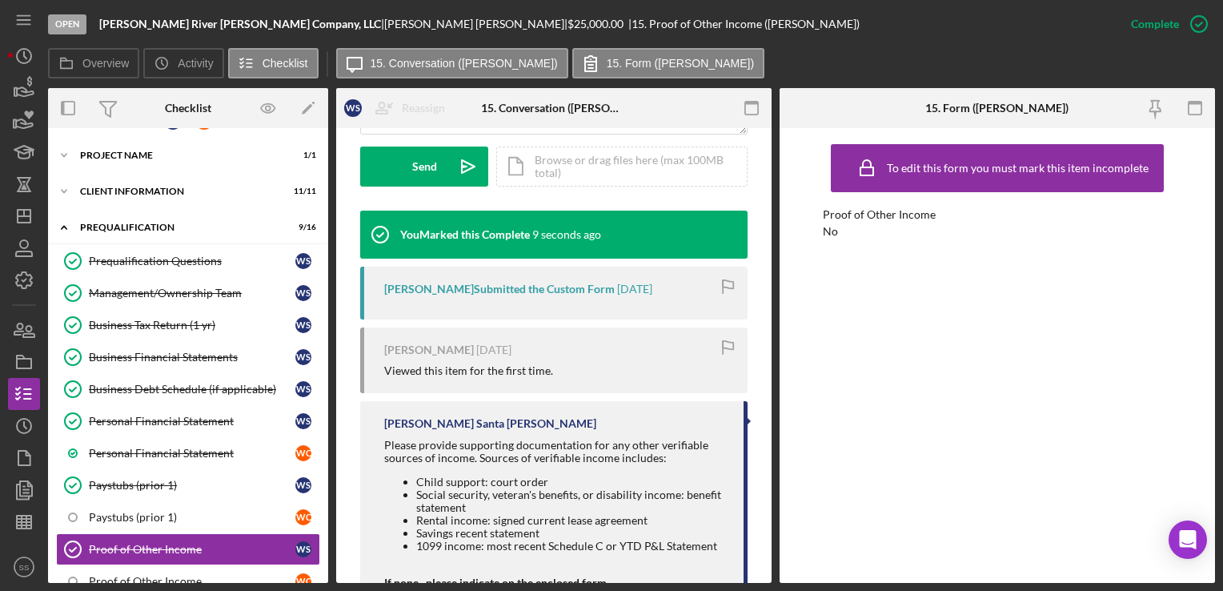
scroll to position [0, 0]
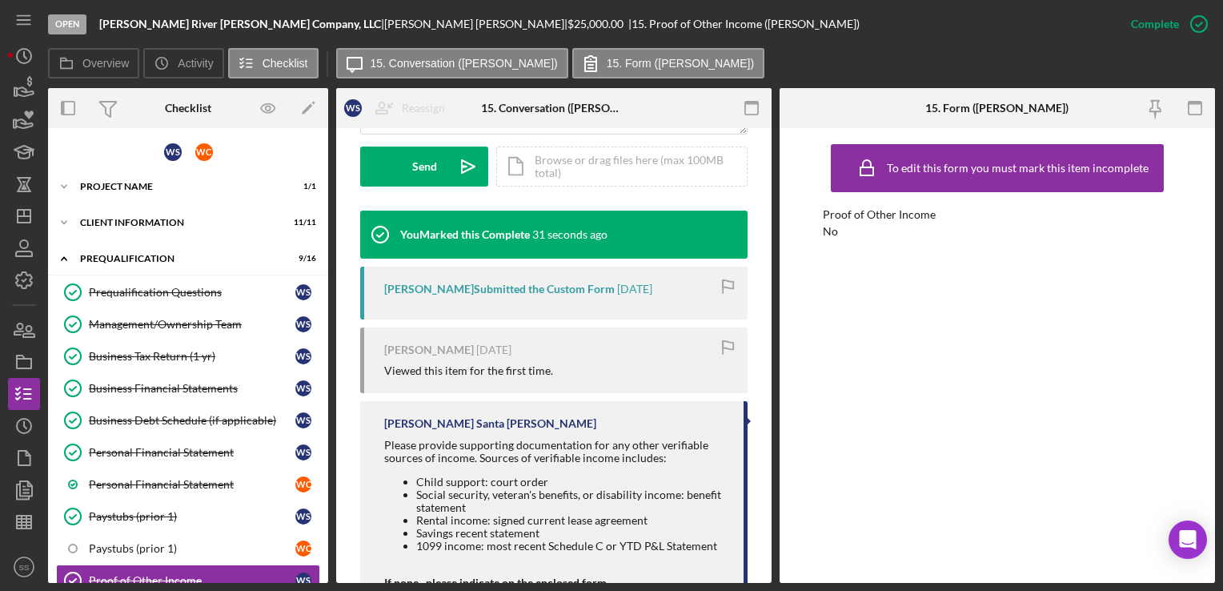
click at [977, 387] on div "To edit this form you must mark this item incomplete Proof of Other Income No" at bounding box center [997, 355] width 348 height 438
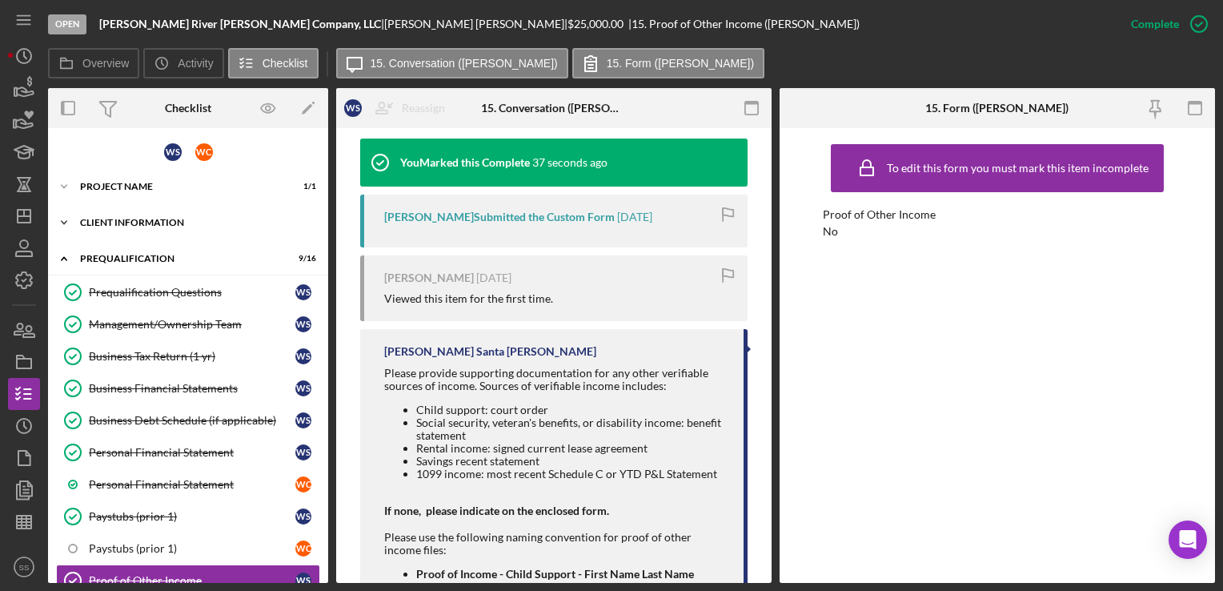
click at [106, 222] on div "Client Information" at bounding box center [194, 223] width 228 height 10
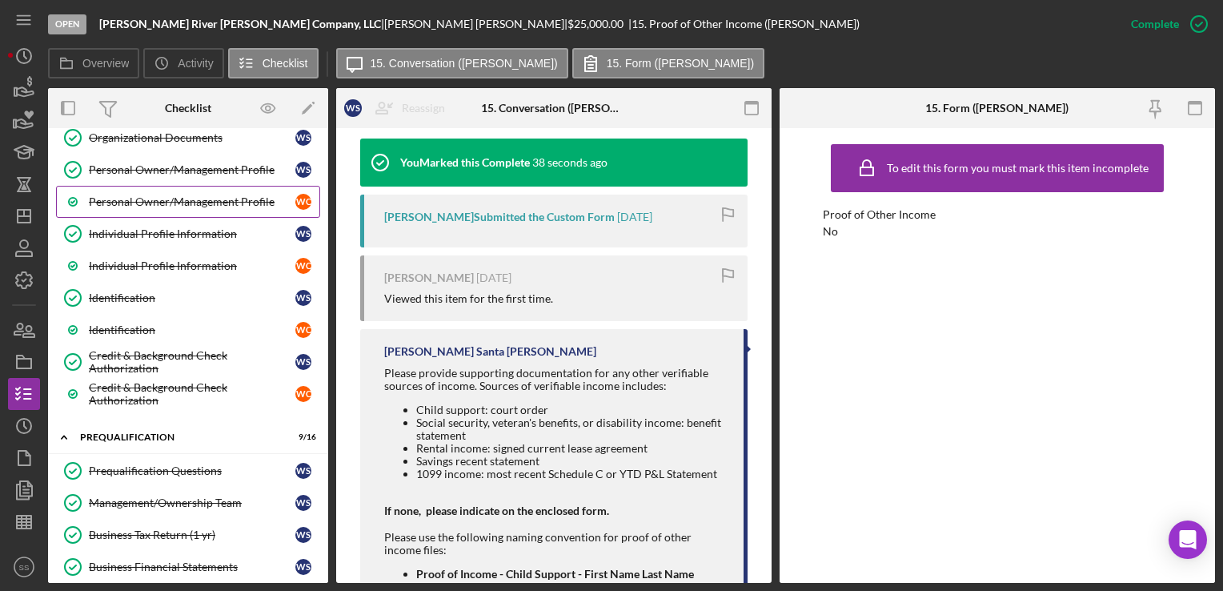
scroll to position [191, 0]
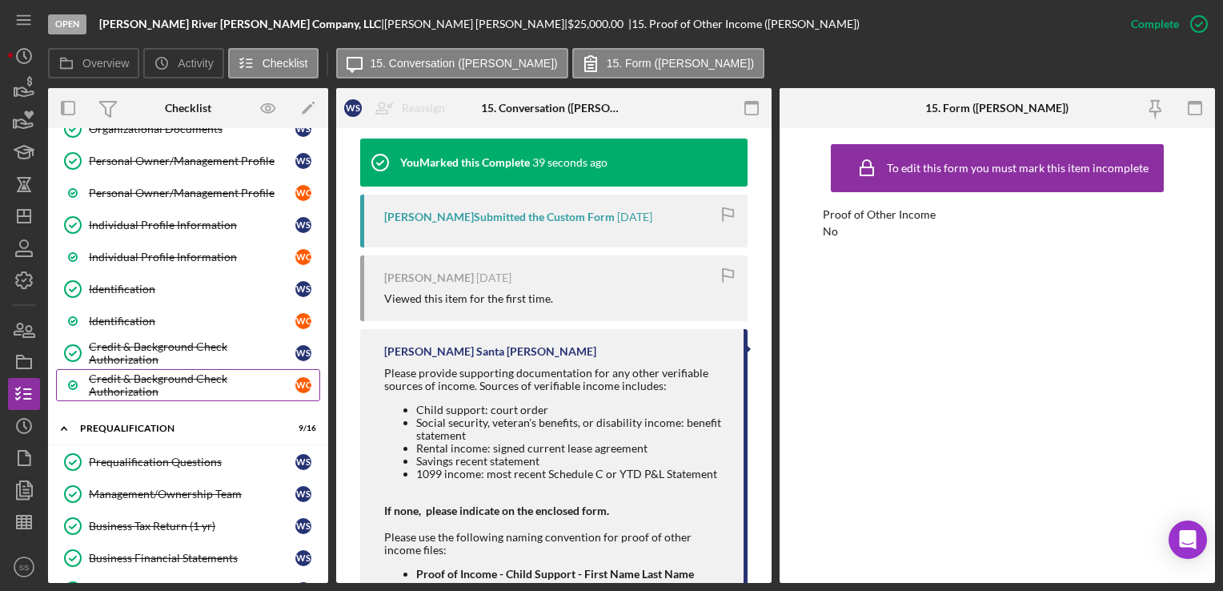
click at [140, 369] on link "Credit & Background Check Authorization W C" at bounding box center [188, 385] width 264 height 32
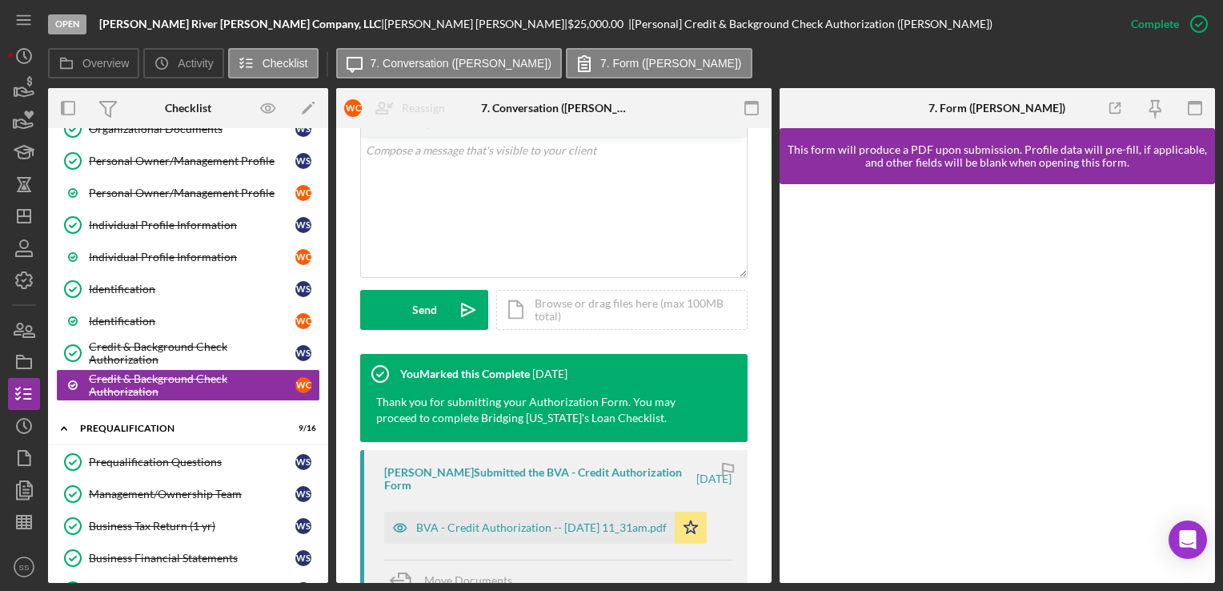
scroll to position [435, 0]
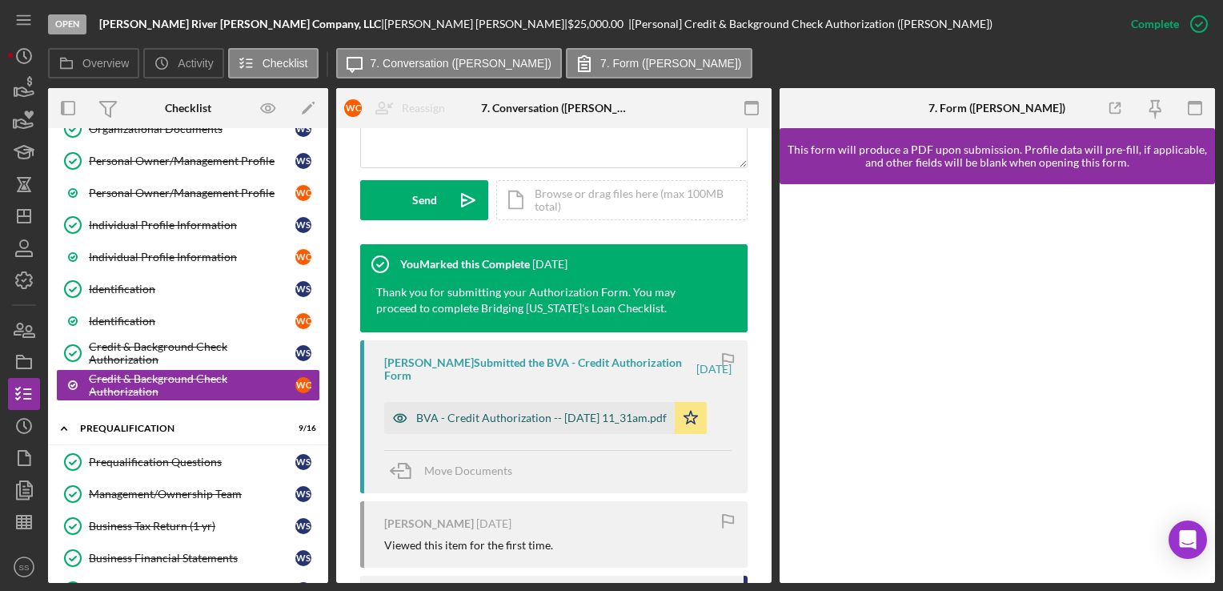
click at [522, 424] on div "BVA - Credit Authorization -- [DATE] 11_31am.pdf" at bounding box center [541, 417] width 250 height 13
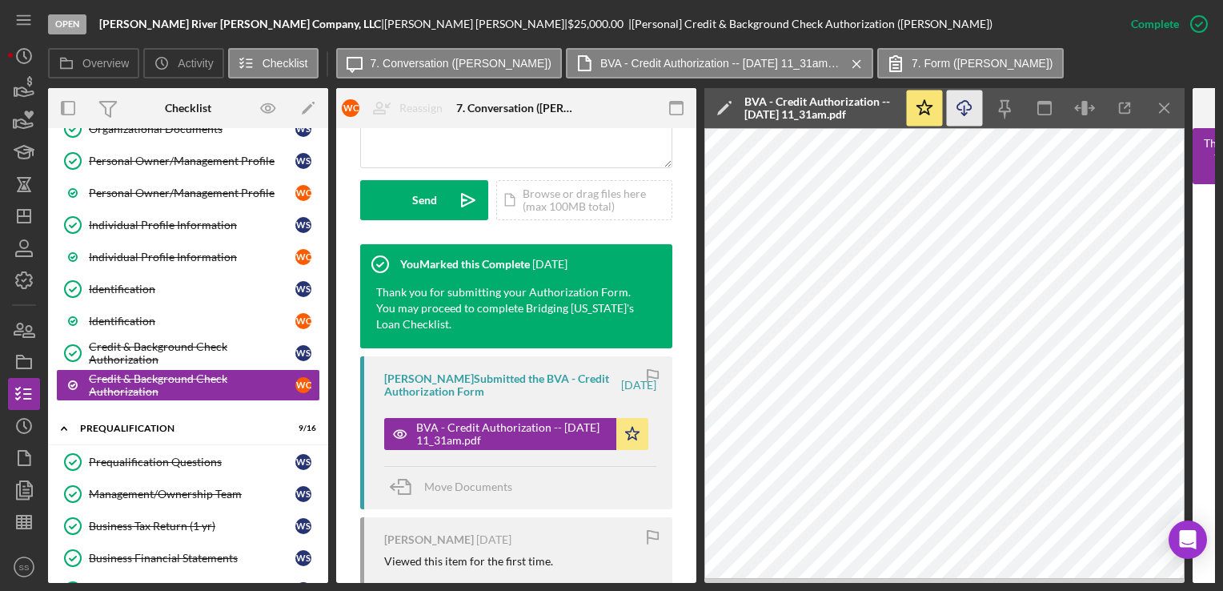
click at [964, 106] on icon "Icon/Download" at bounding box center [965, 108] width 36 height 36
click at [166, 350] on div "Credit & Background Check Authorization" at bounding box center [192, 353] width 206 height 26
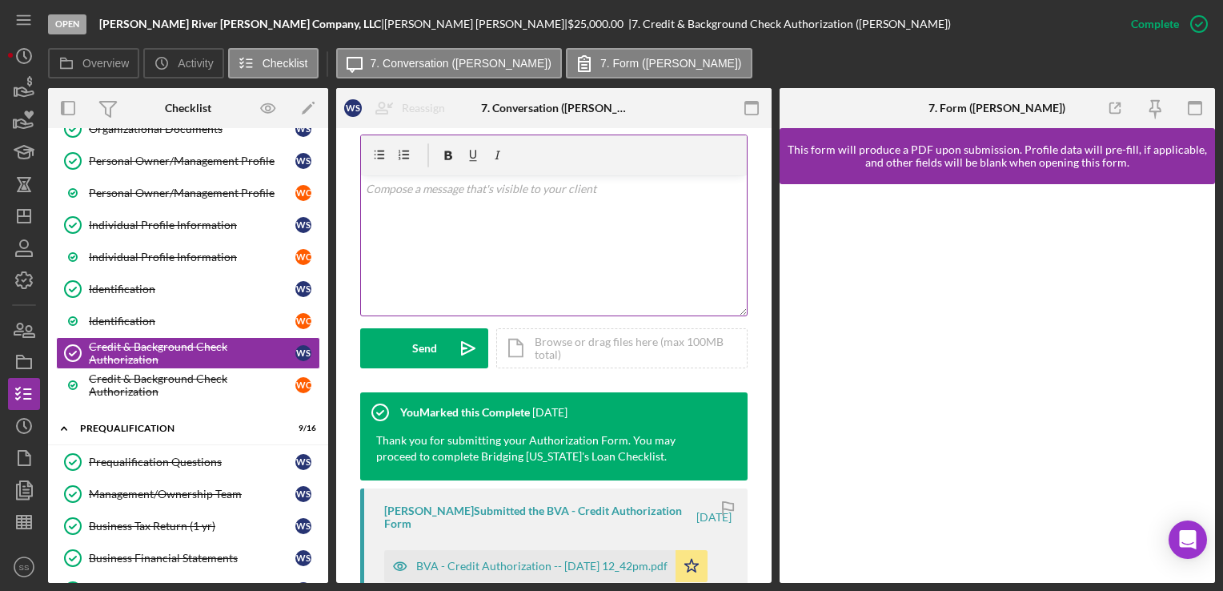
scroll to position [288, 0]
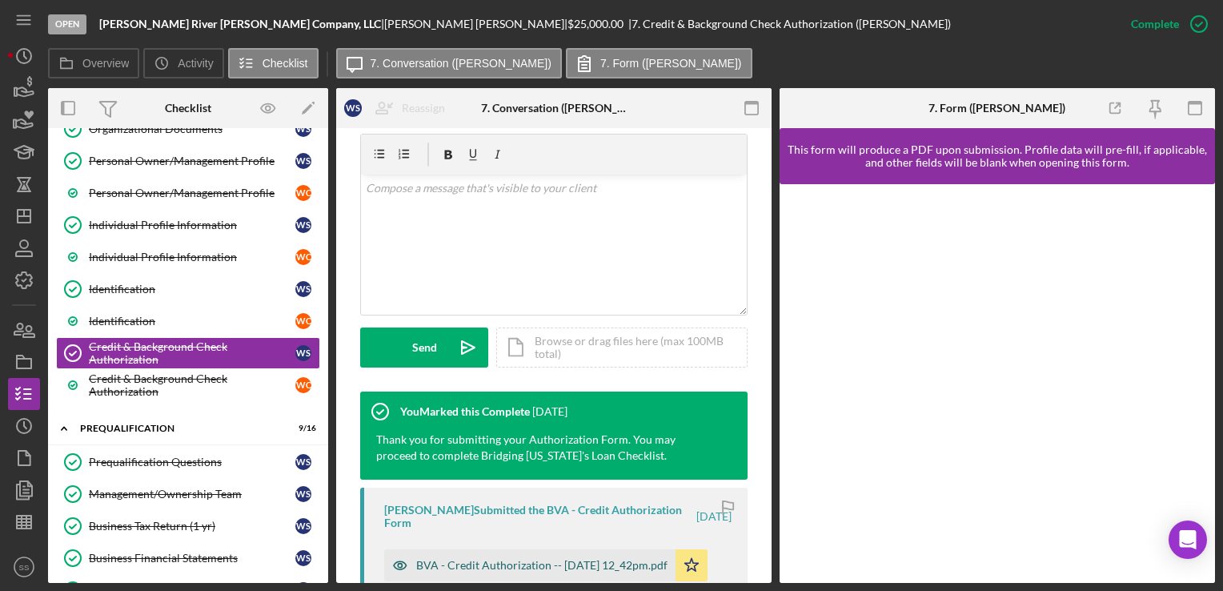
click at [493, 550] on div "BVA - Credit Authorization -- [DATE] 12_42pm.pdf" at bounding box center [529, 565] width 291 height 32
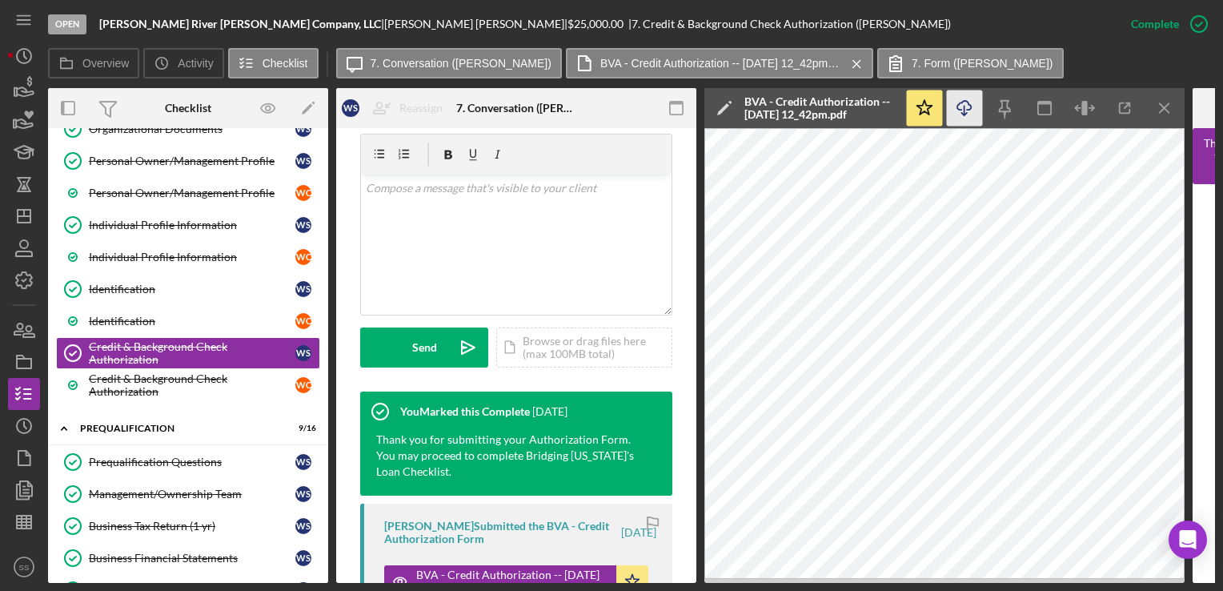
click at [964, 114] on line "button" at bounding box center [964, 110] width 0 height 9
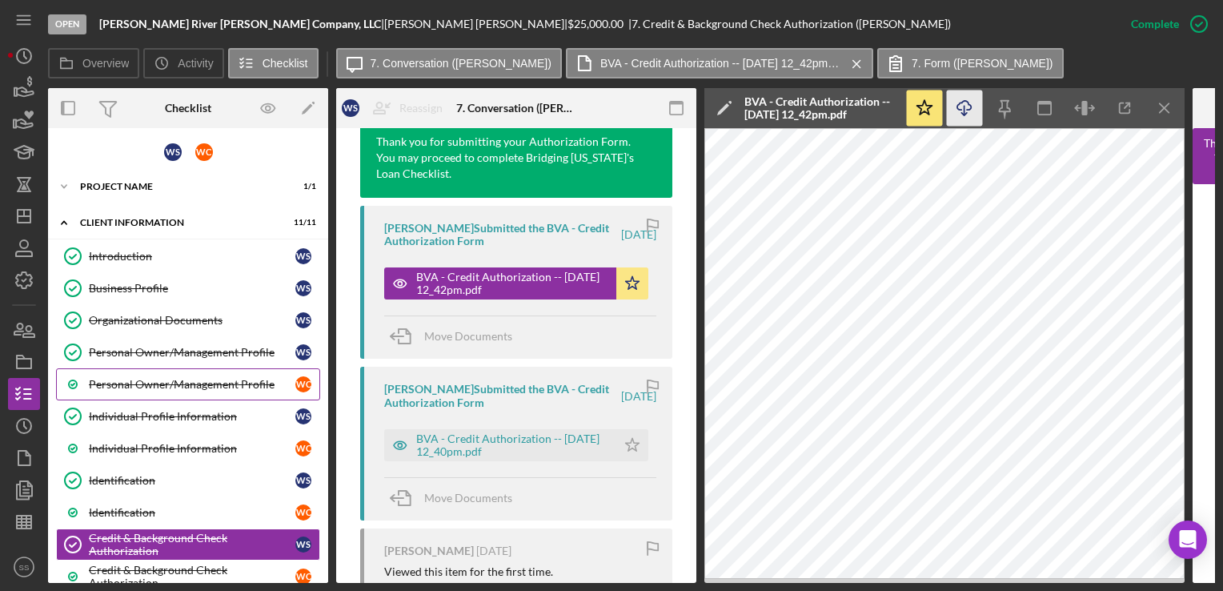
scroll to position [261, 0]
